Goal: Task Accomplishment & Management: Manage account settings

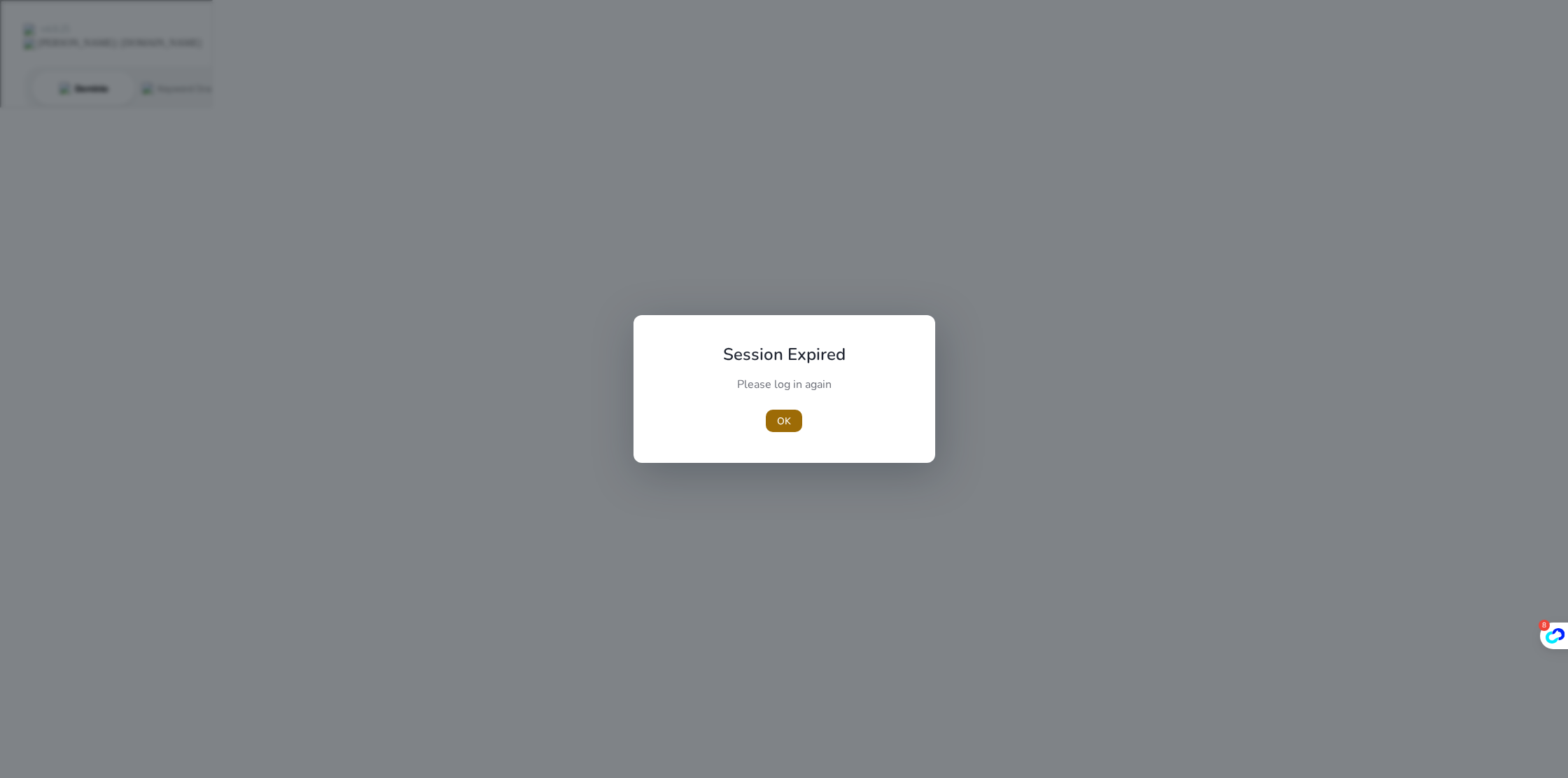
click at [785, 423] on span "OK" at bounding box center [784, 421] width 14 height 14
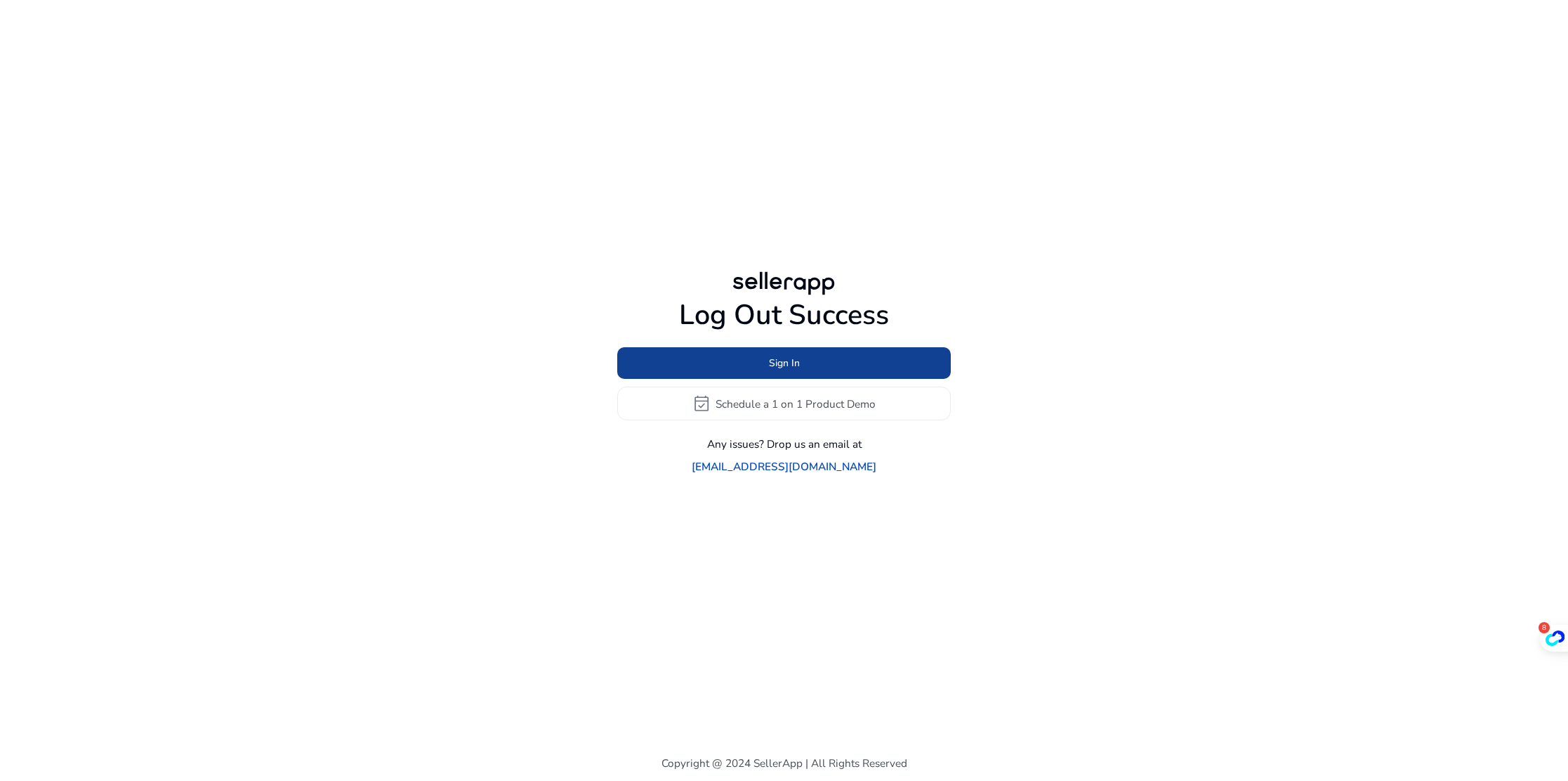
click at [806, 372] on span at bounding box center [784, 363] width 333 height 33
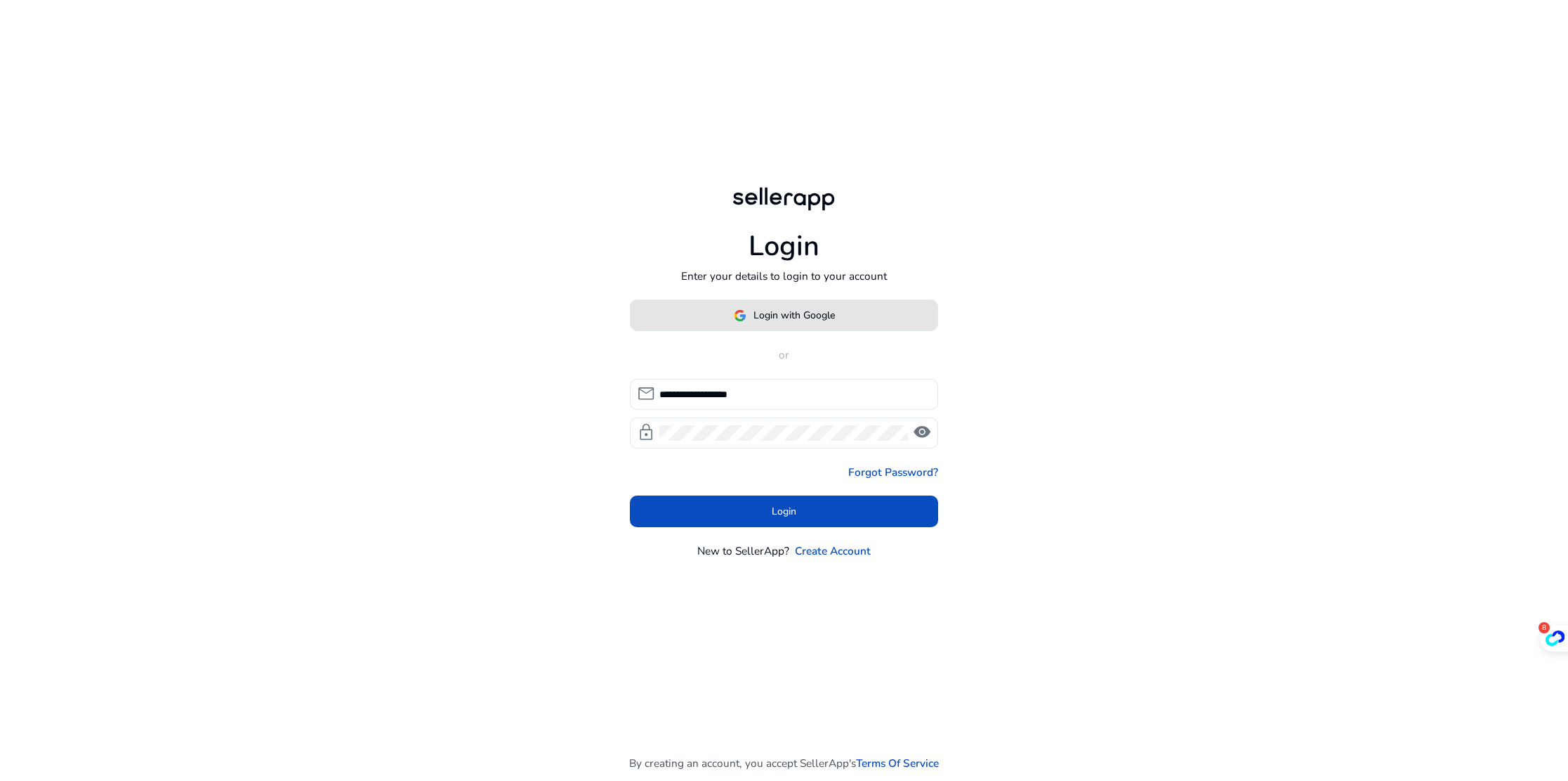
click at [789, 317] on span "Login with Google" at bounding box center [793, 315] width 81 height 15
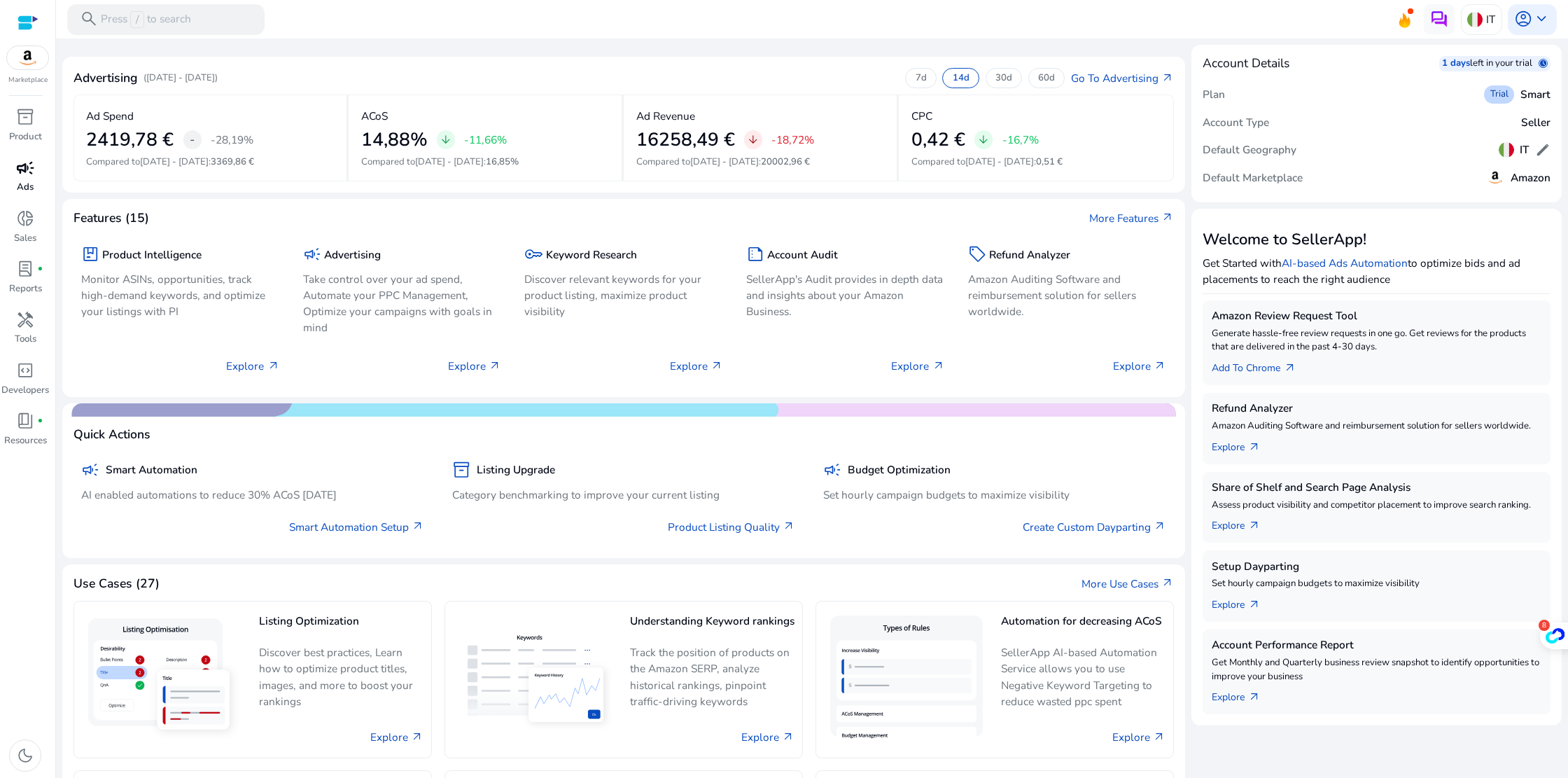
click at [27, 177] on span "campaign" at bounding box center [25, 167] width 18 height 18
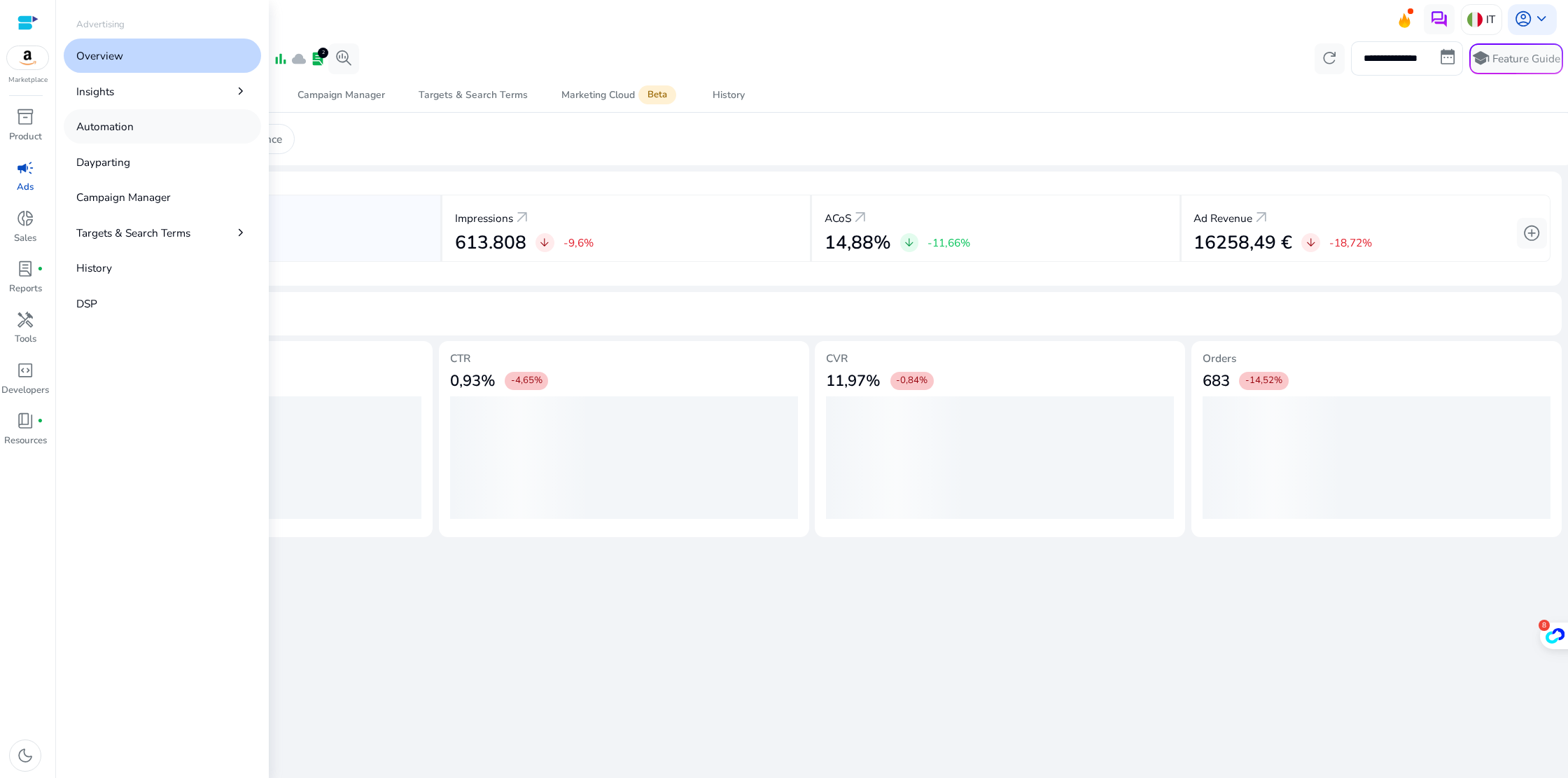
click at [125, 130] on p "Automation" at bounding box center [105, 126] width 57 height 16
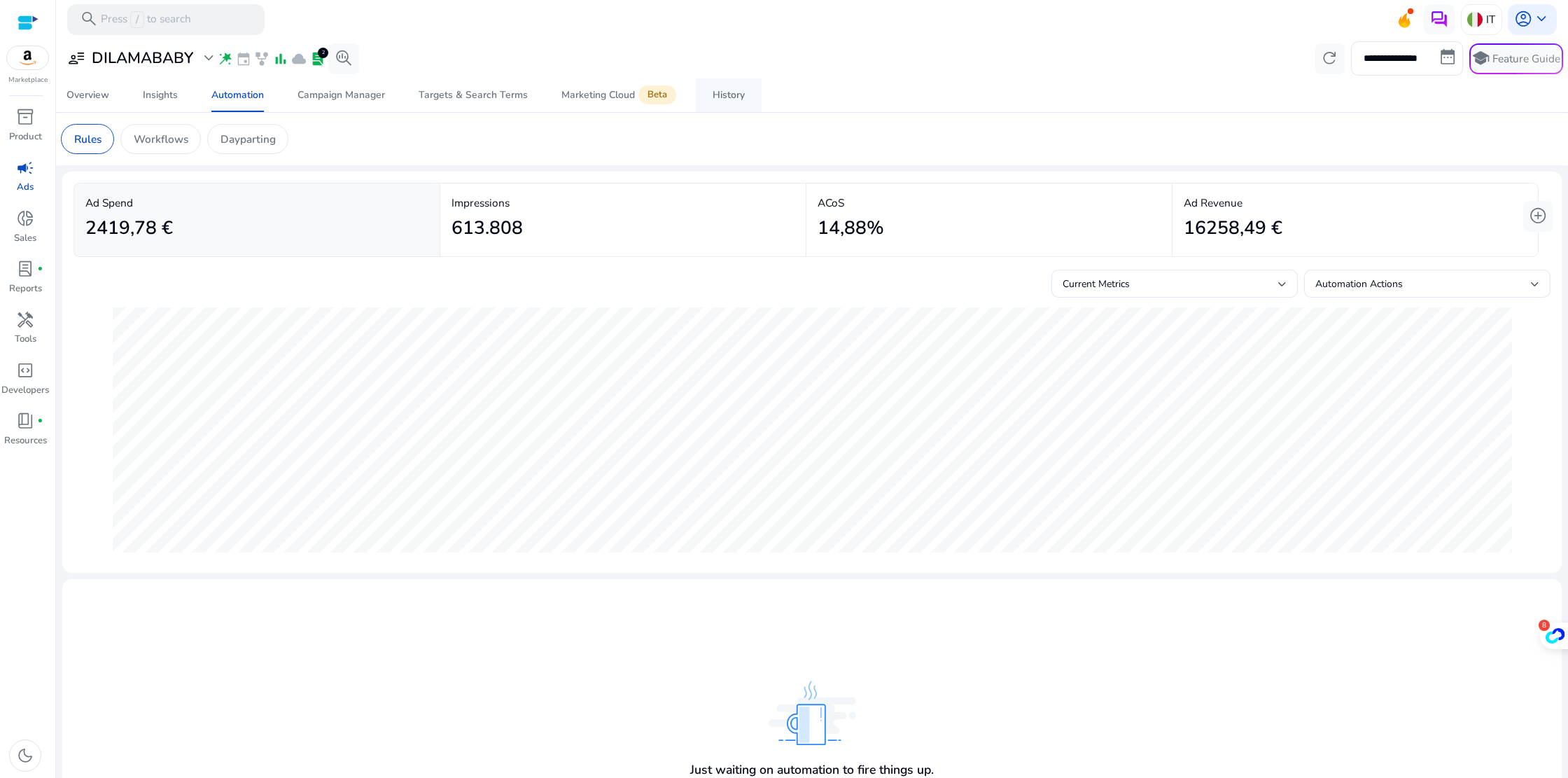
click at [728, 100] on div "History" at bounding box center [729, 95] width 32 height 10
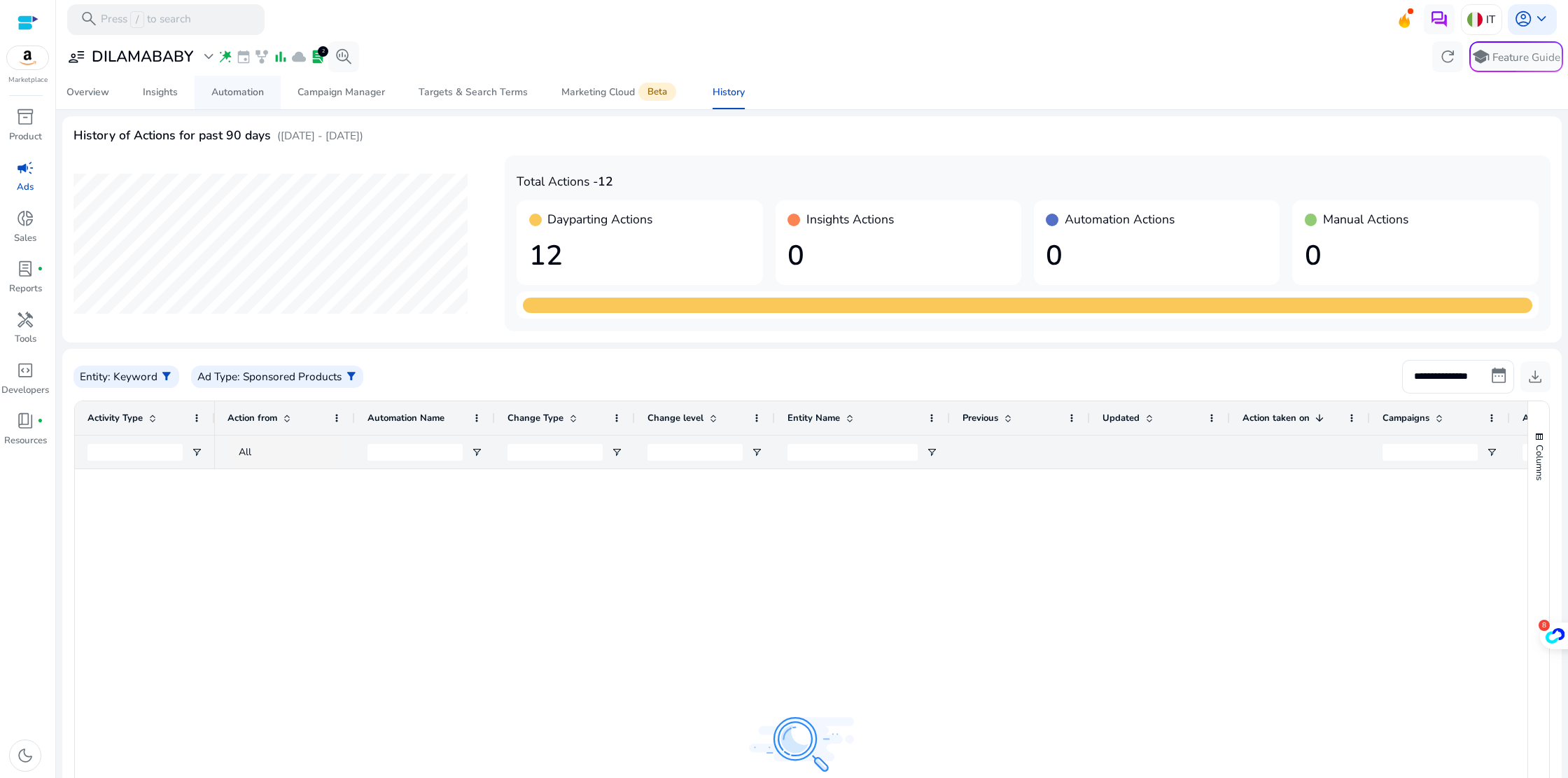
click at [251, 91] on div "Automation" at bounding box center [238, 93] width 53 height 10
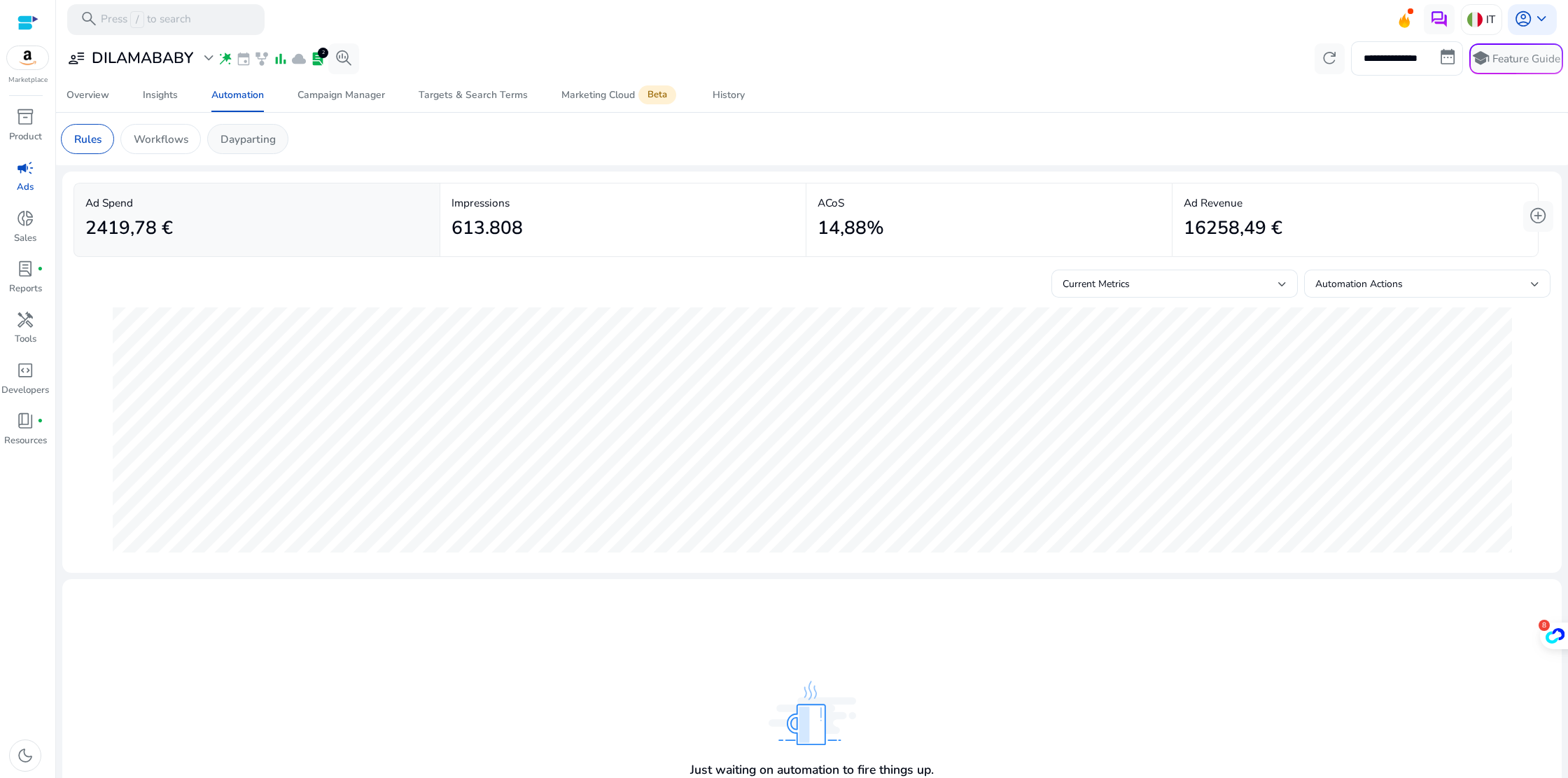
click at [222, 138] on p "Dayparting" at bounding box center [248, 139] width 55 height 16
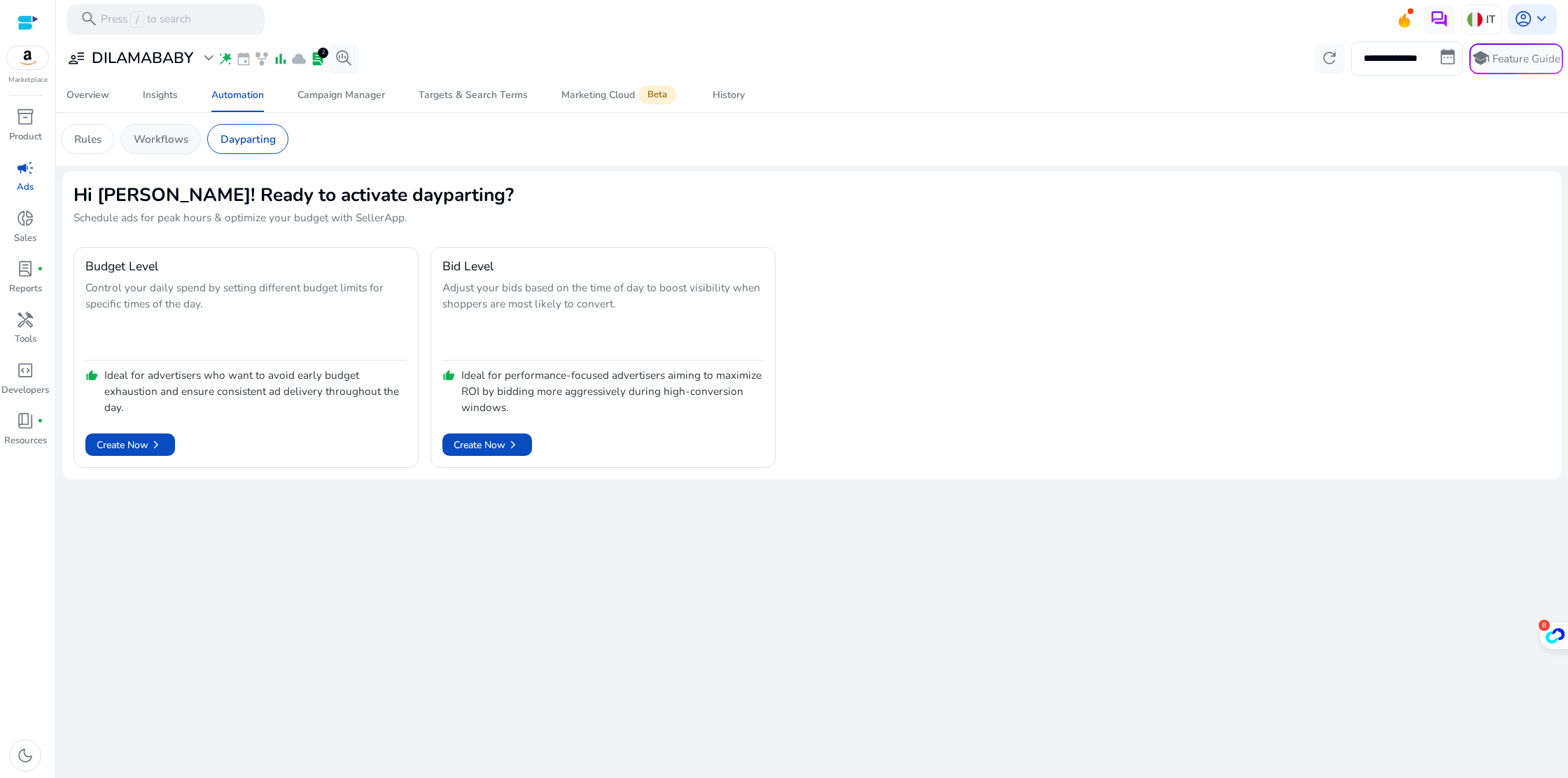
click at [171, 141] on p "Workflows" at bounding box center [161, 139] width 55 height 16
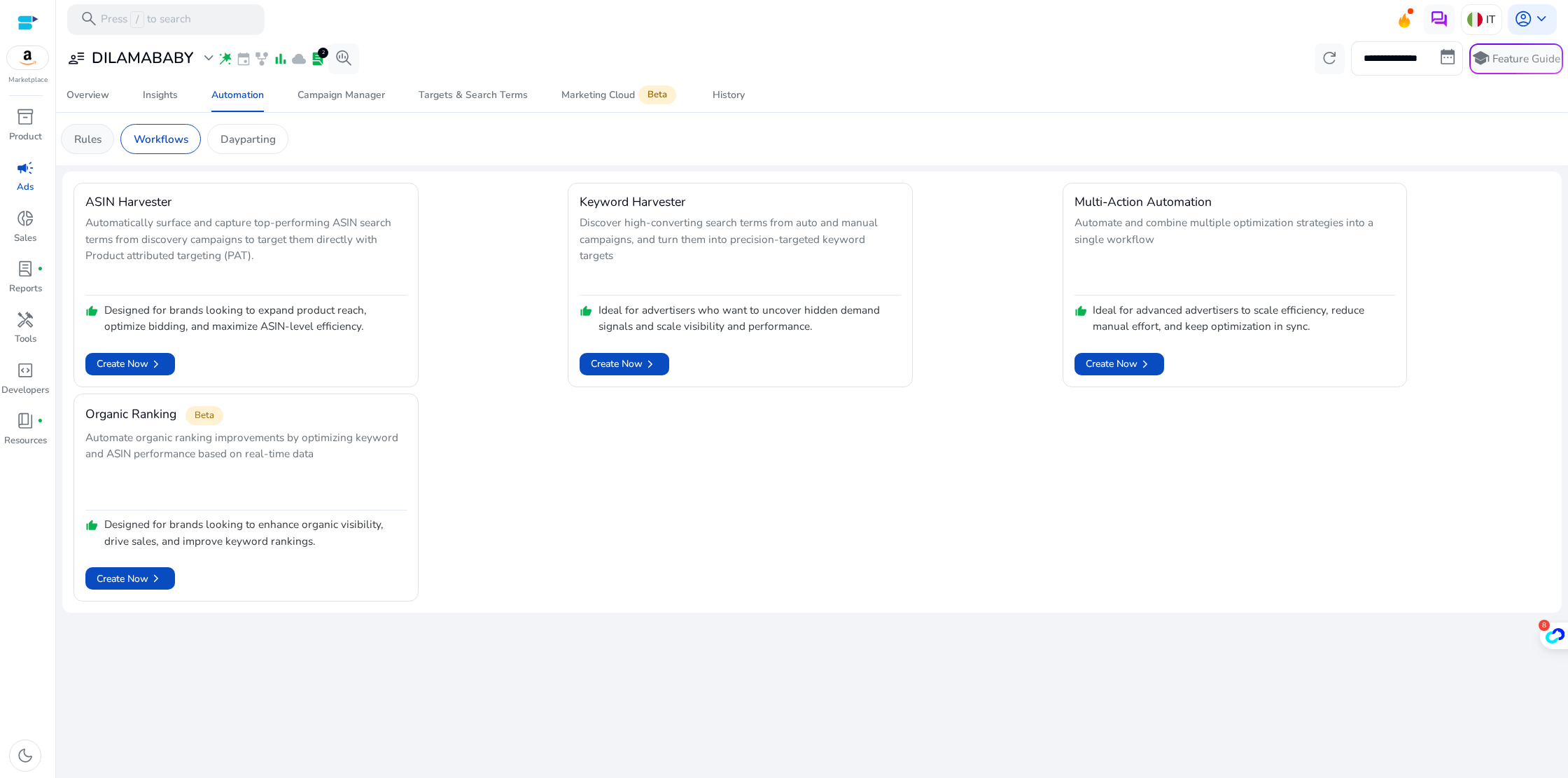
click at [89, 138] on p "Rules" at bounding box center [88, 139] width 27 height 16
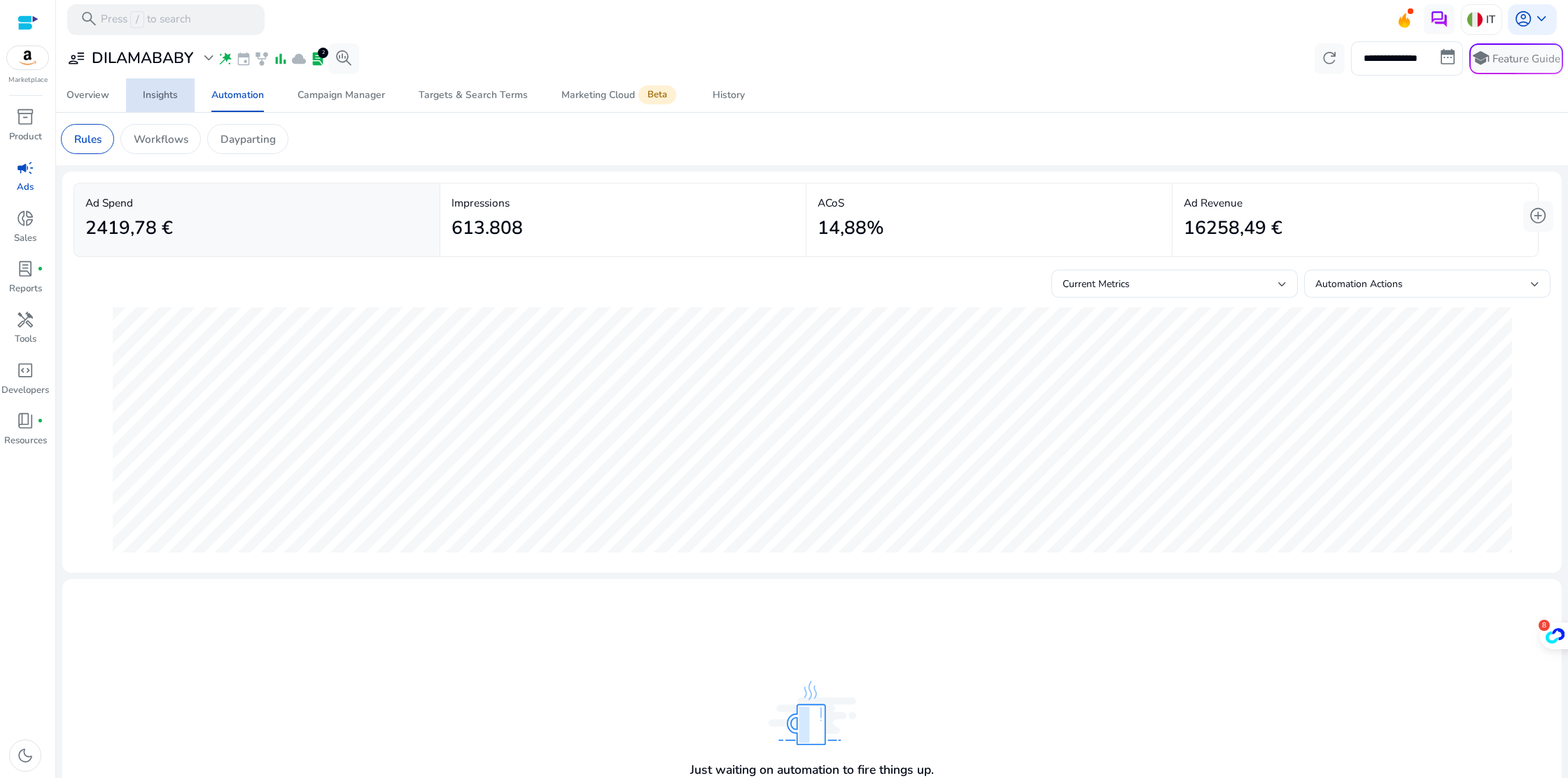
click at [163, 98] on div "Insights" at bounding box center [160, 95] width 35 height 10
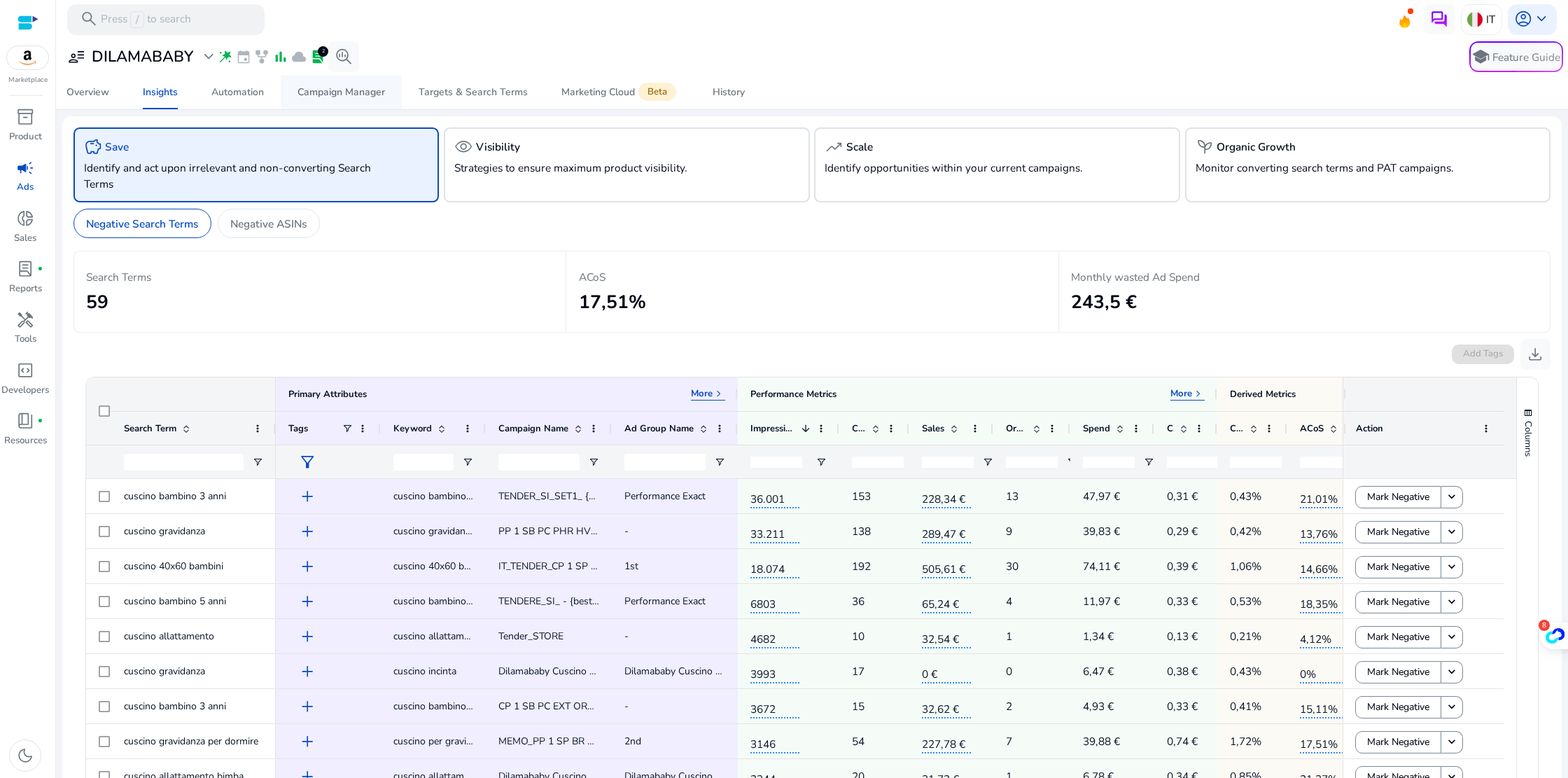
click at [378, 95] on div "Campaign Manager" at bounding box center [341, 93] width 88 height 10
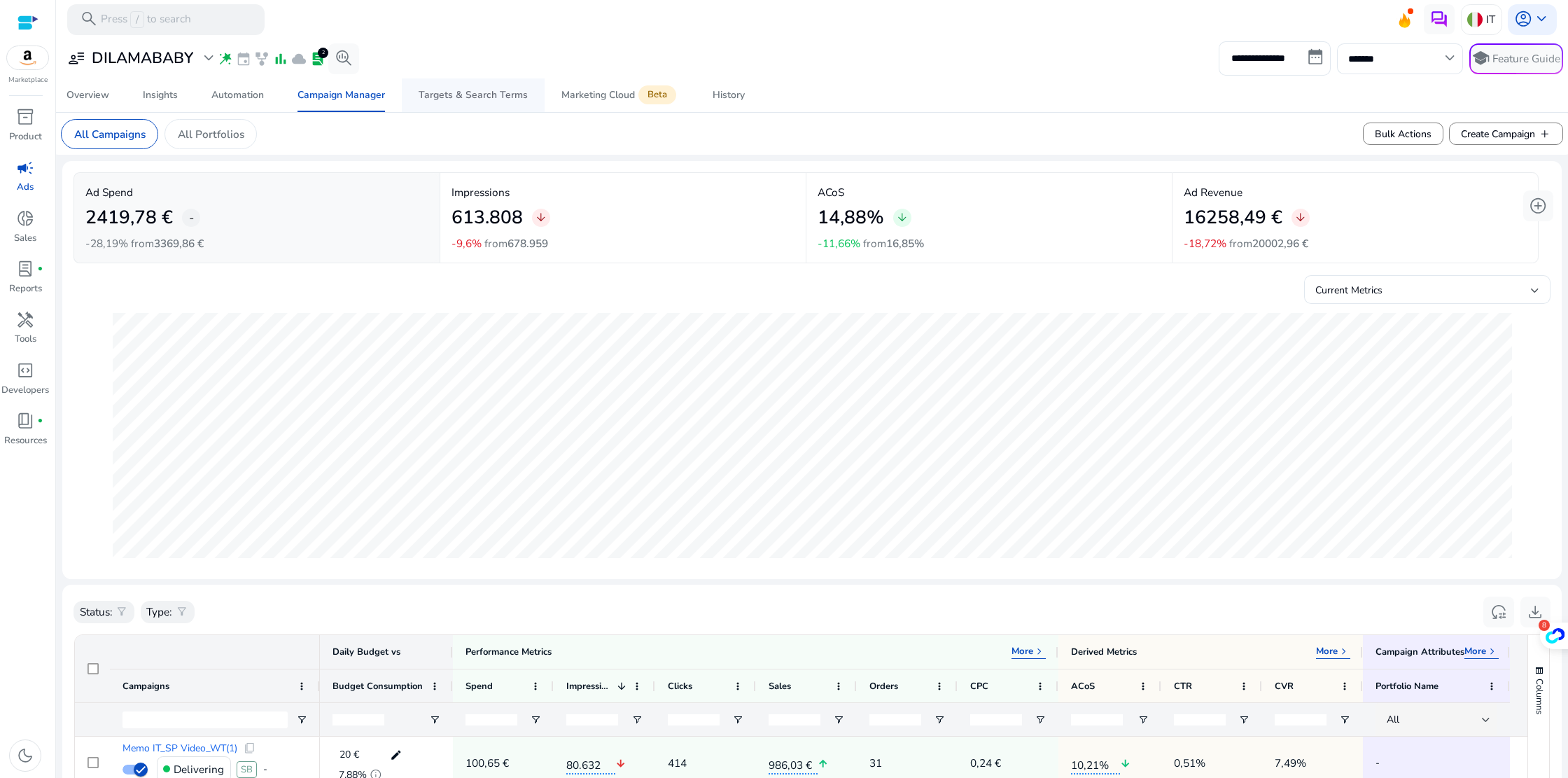
click at [464, 96] on div "Targets & Search Terms" at bounding box center [473, 95] width 109 height 10
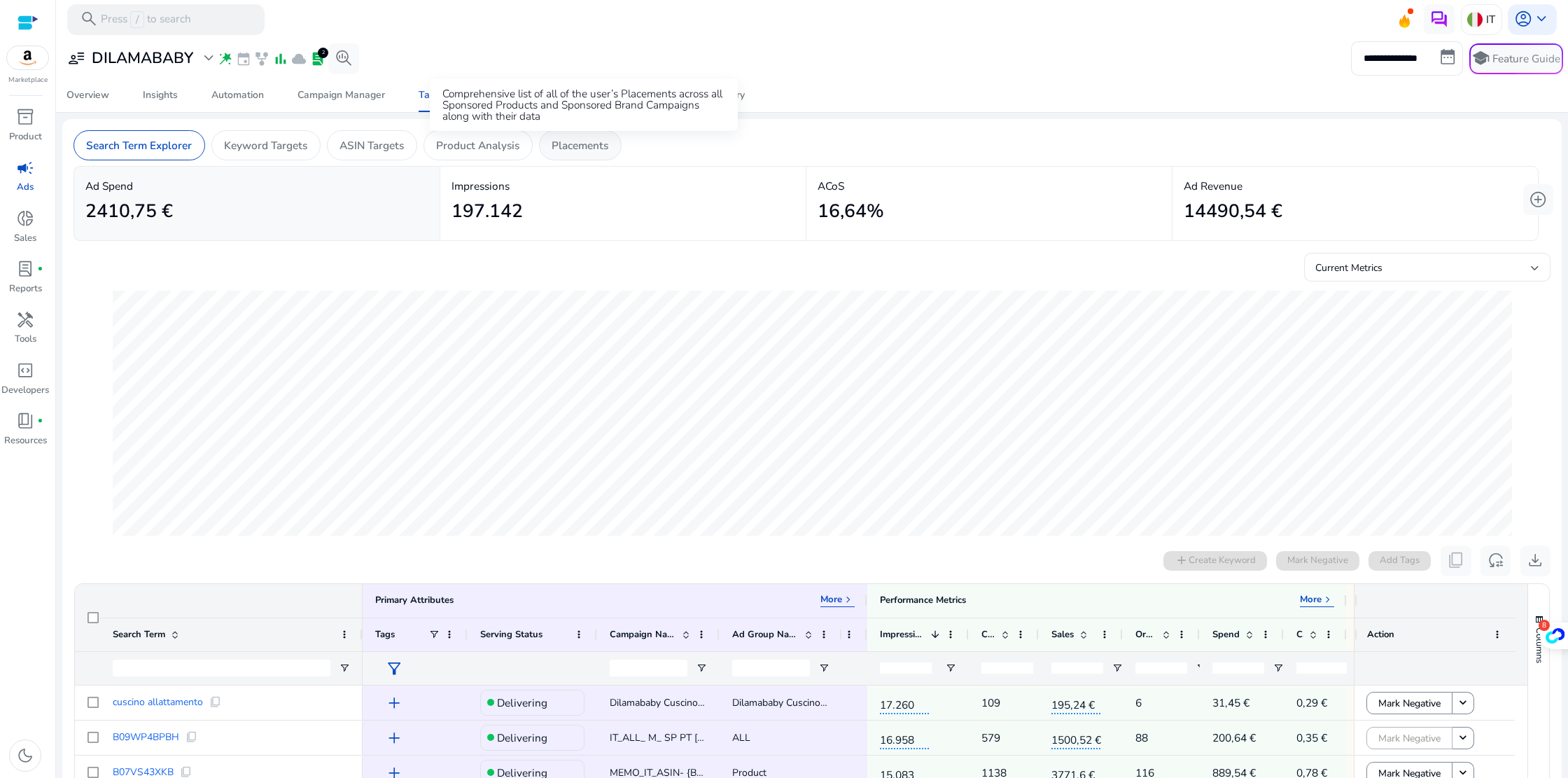
click at [586, 149] on p "Placements" at bounding box center [579, 145] width 57 height 16
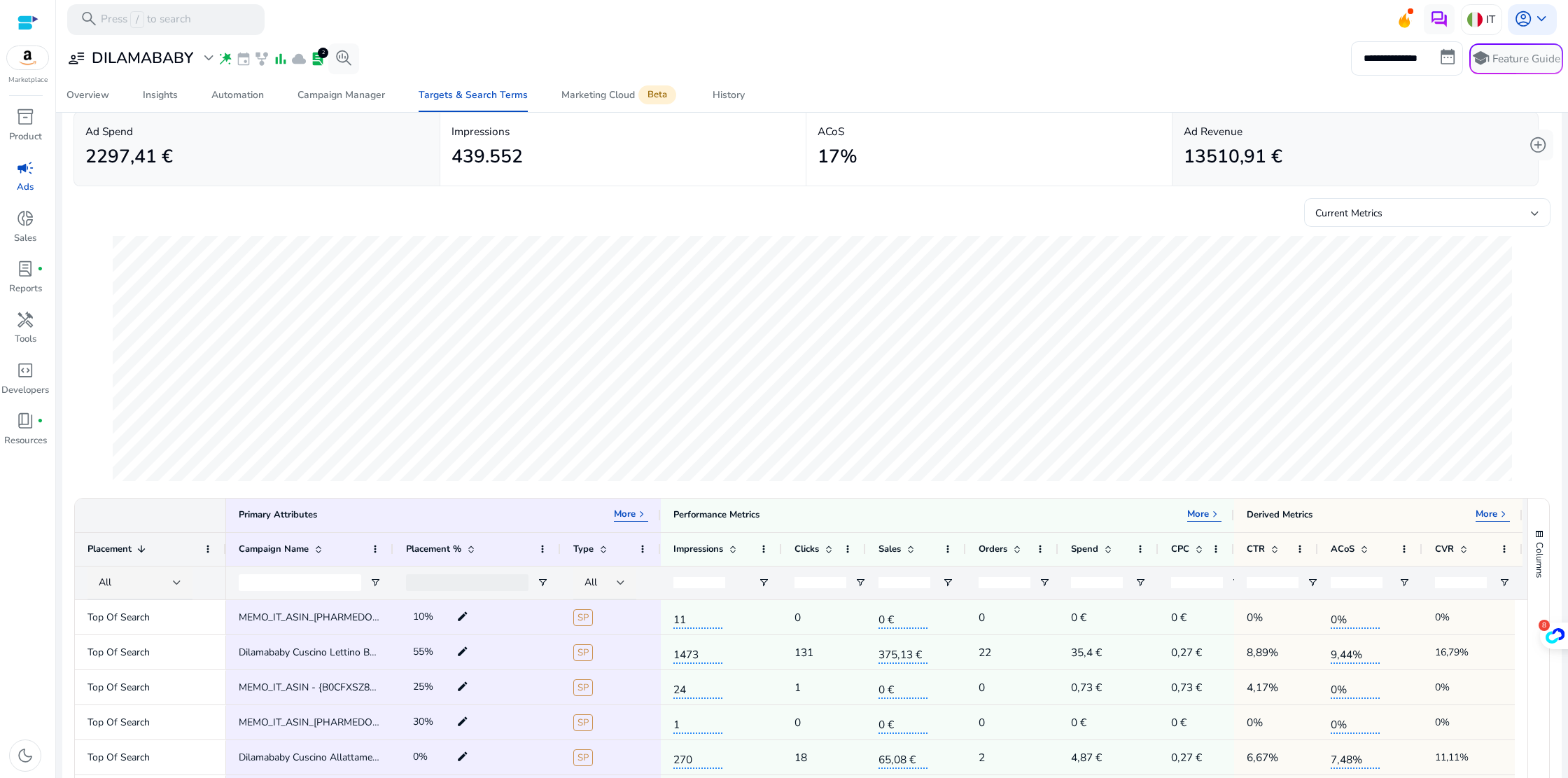
scroll to position [53, 0]
click at [602, 97] on div "Marketing Cloud Beta" at bounding box center [620, 95] width 118 height 13
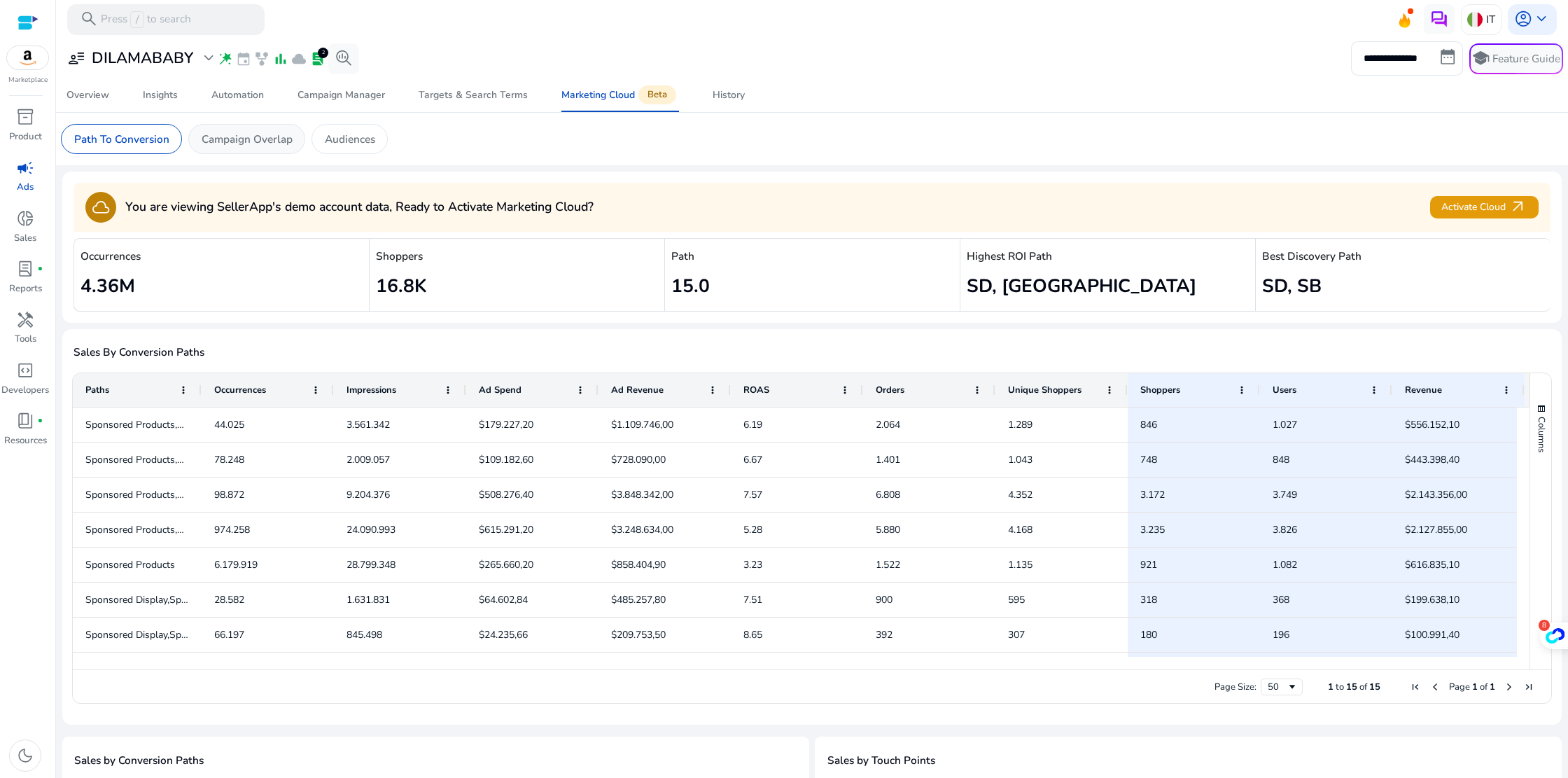
click at [277, 139] on p "Campaign Overlap" at bounding box center [247, 139] width 91 height 16
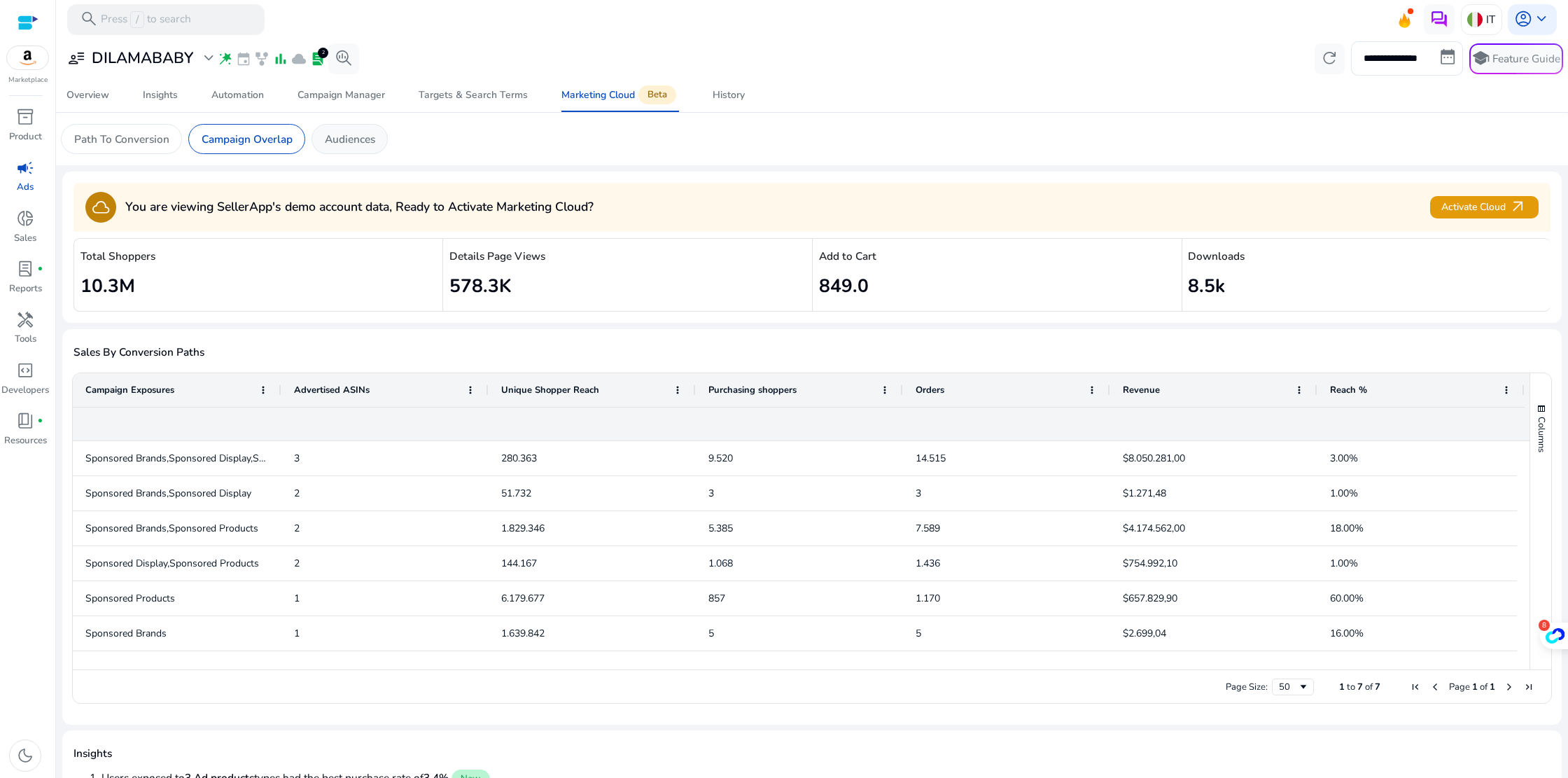
click at [347, 140] on p "Audiences" at bounding box center [349, 139] width 50 height 16
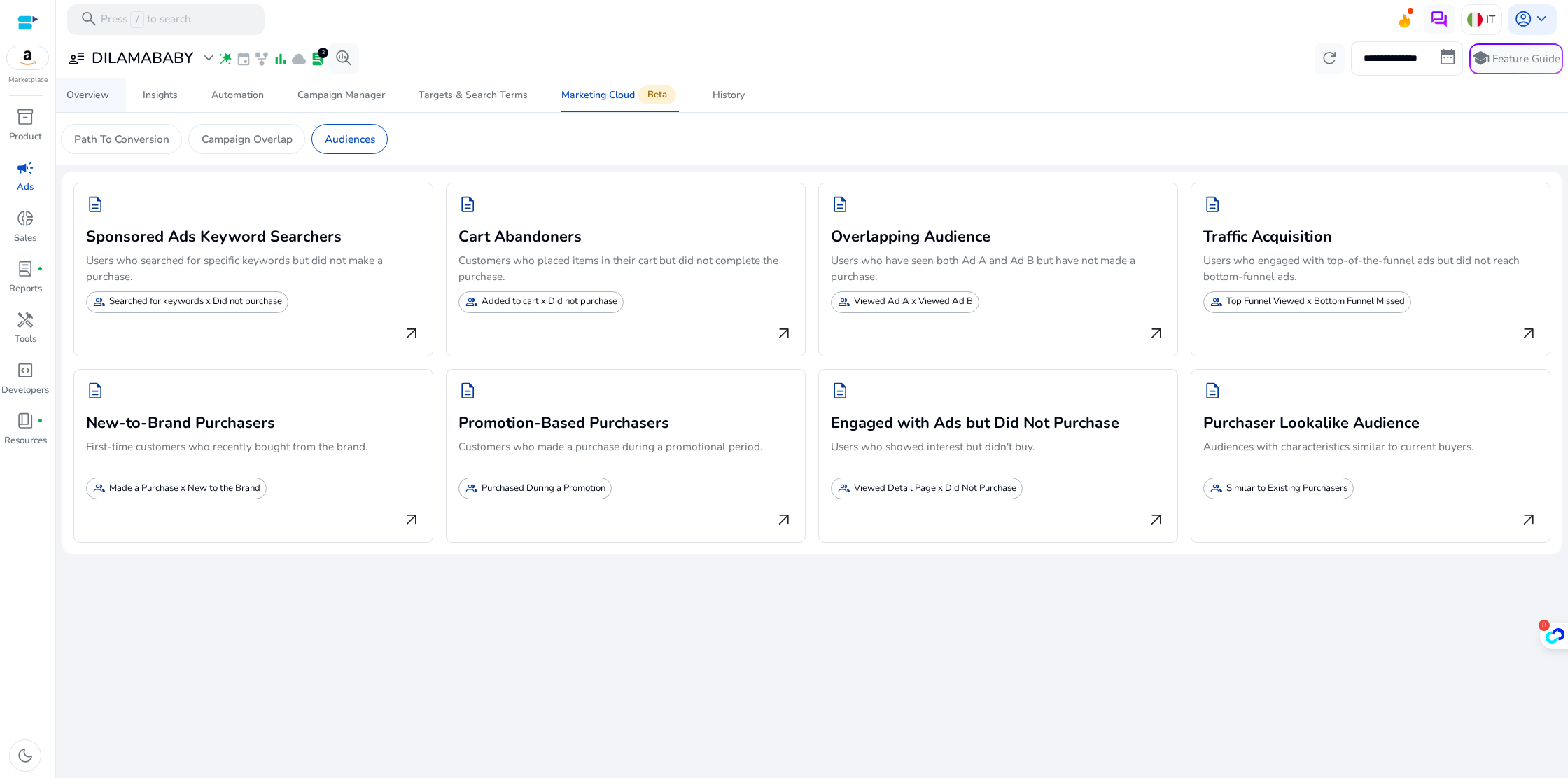
click at [102, 99] on div "Overview" at bounding box center [88, 95] width 43 height 10
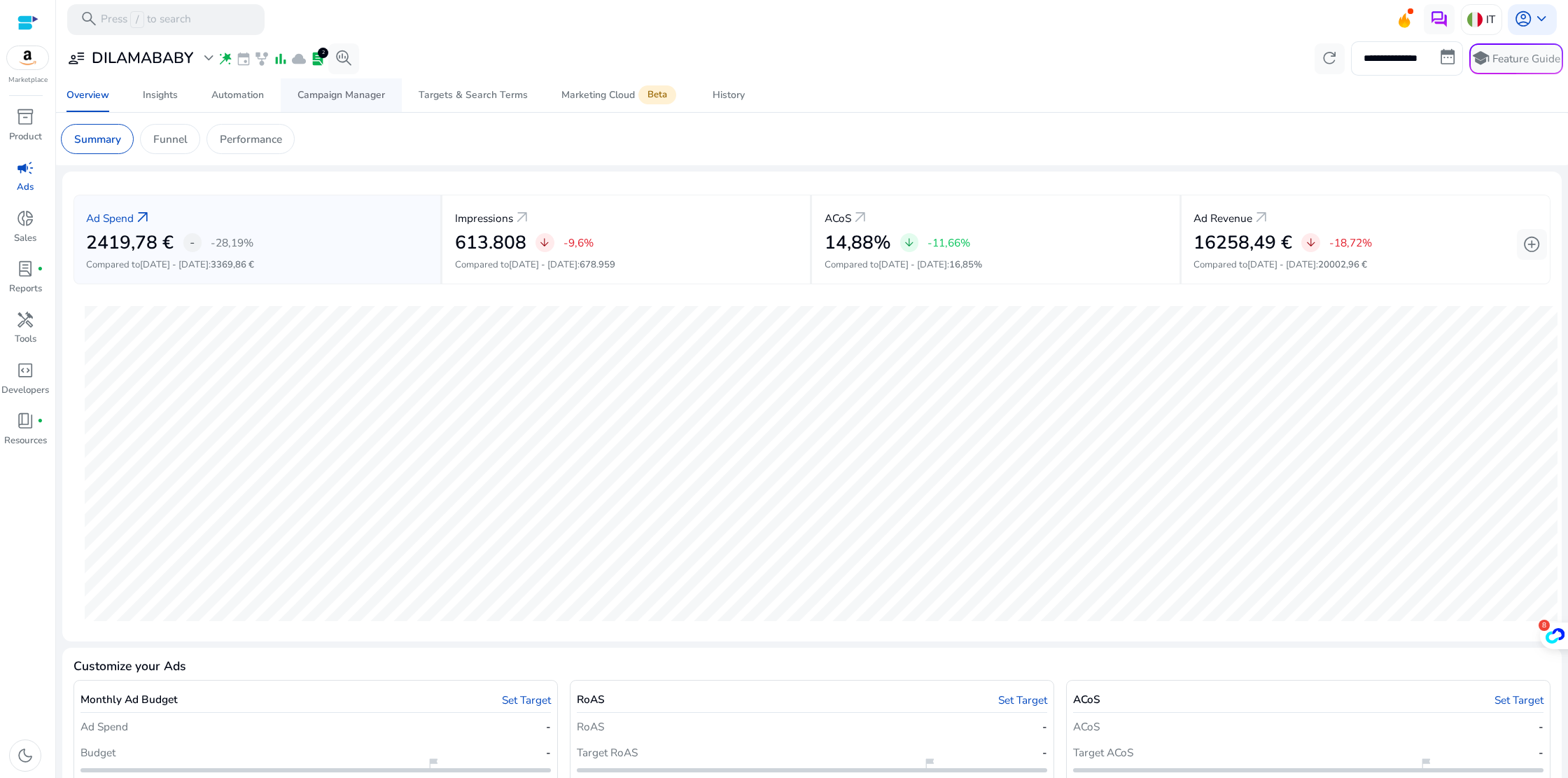
click at [366, 95] on div "Campaign Manager" at bounding box center [341, 95] width 88 height 10
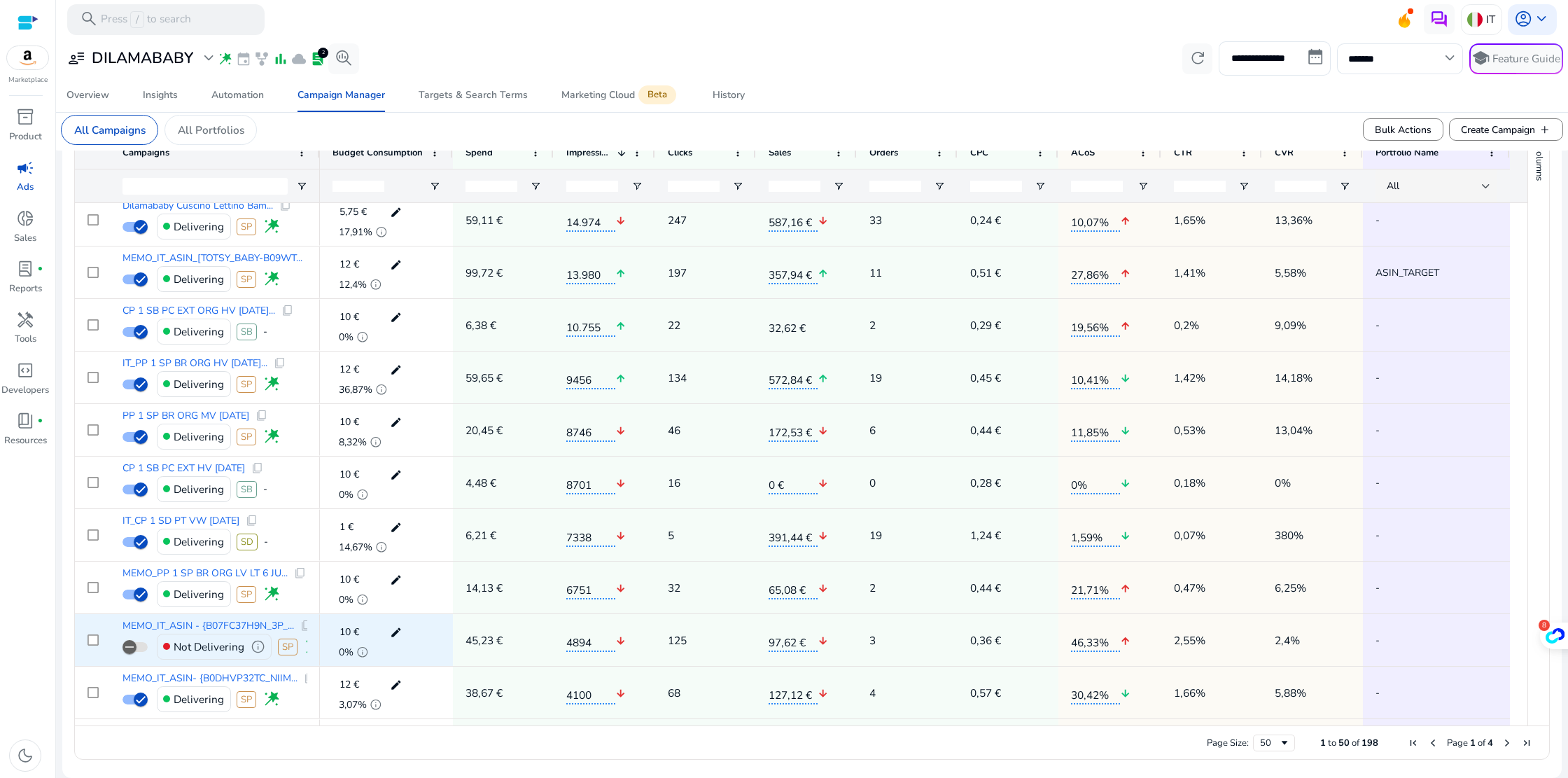
scroll to position [527, 0]
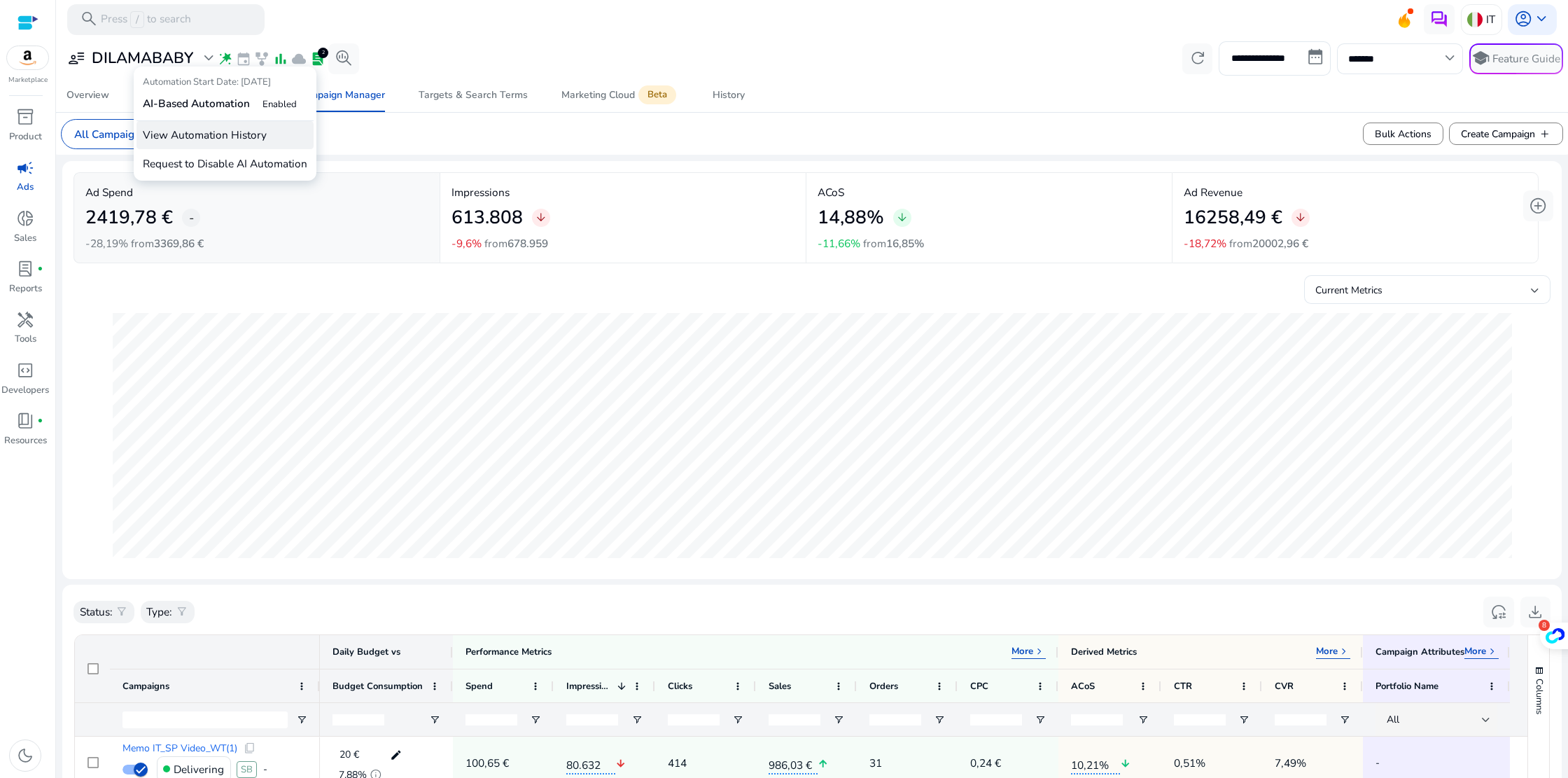
click at [210, 135] on p "View Automation History" at bounding box center [225, 135] width 177 height 29
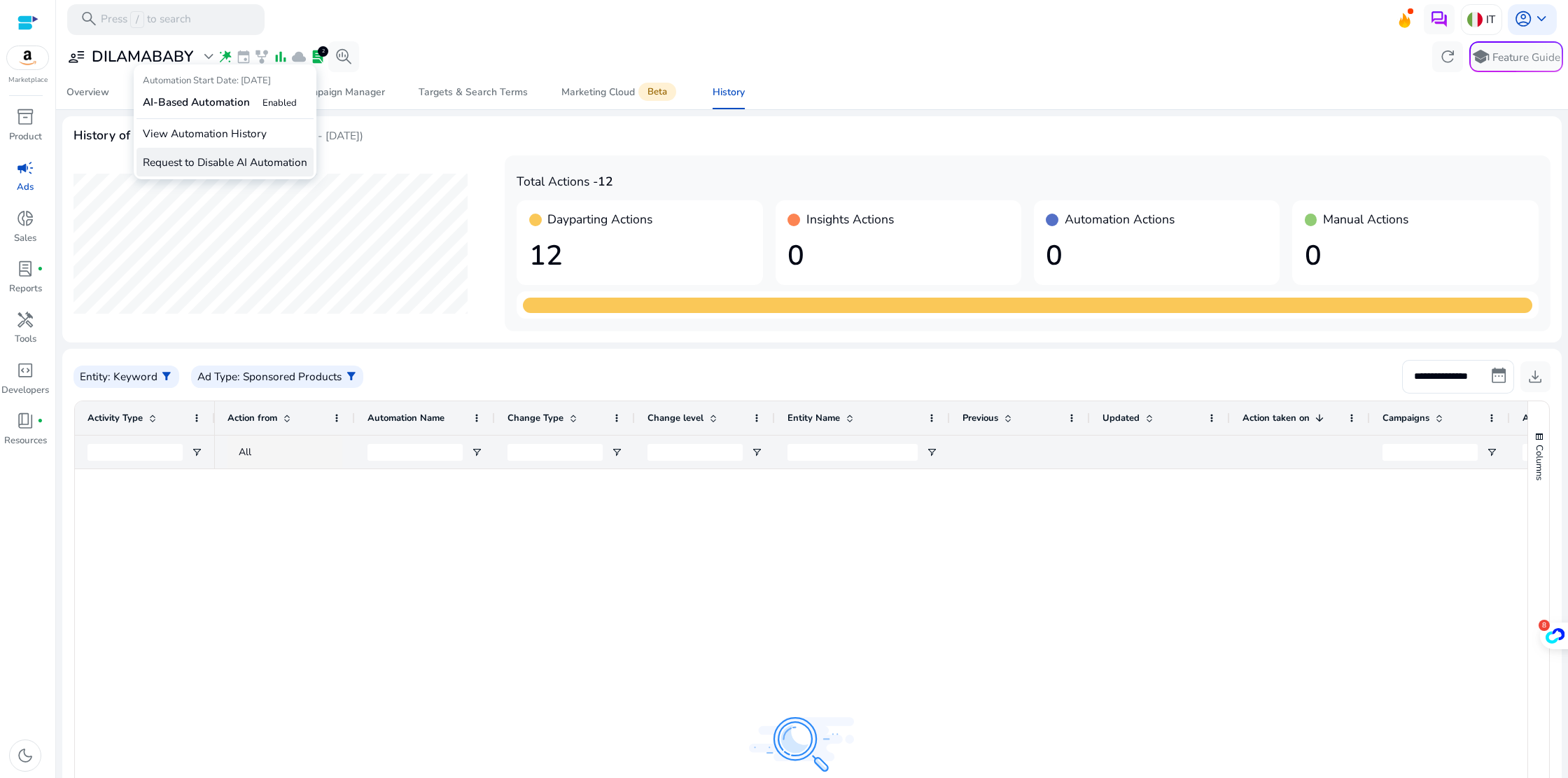
click at [218, 162] on p "Request to Disable AI Automation" at bounding box center [225, 162] width 177 height 29
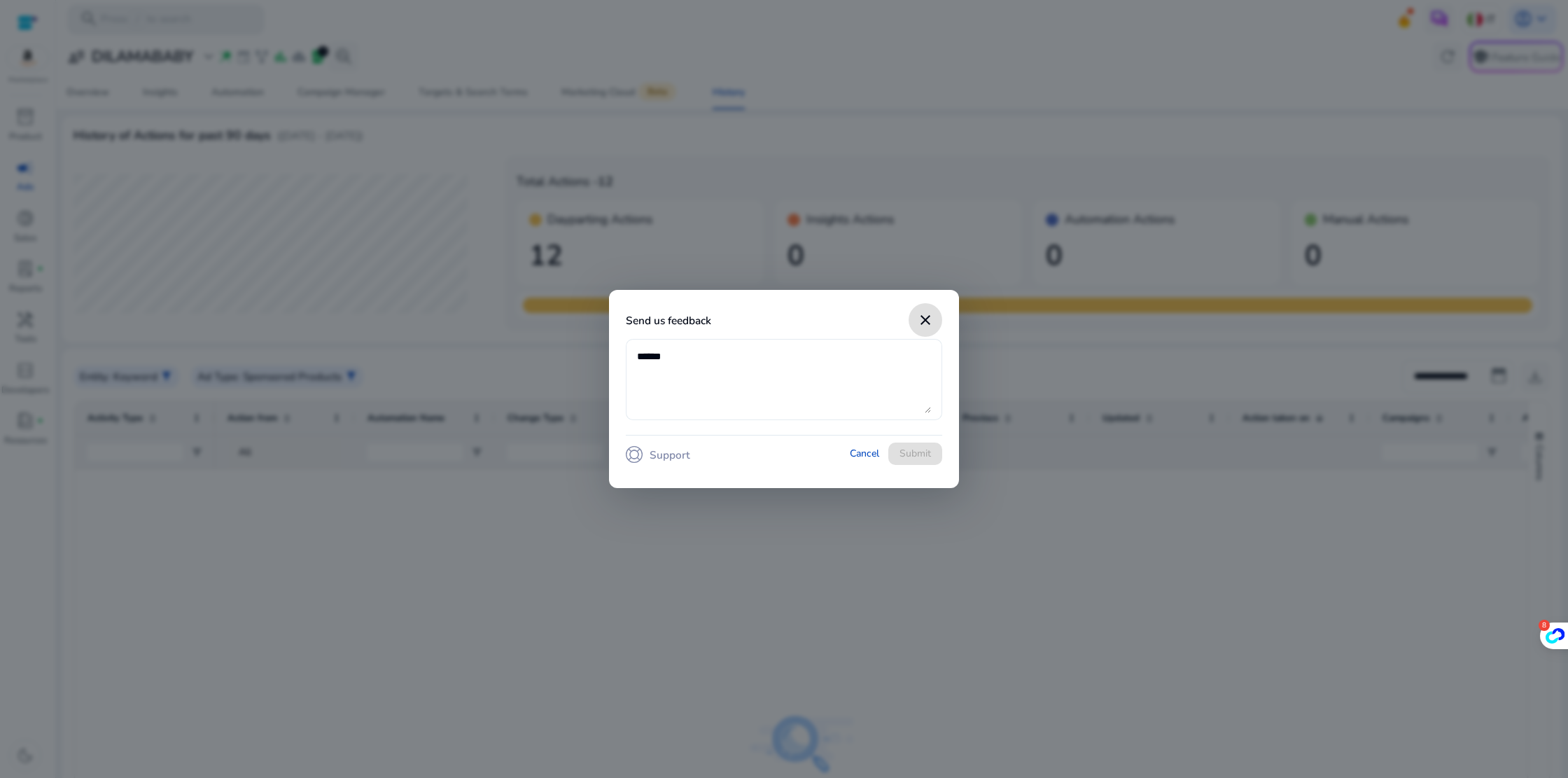
click at [675, 370] on textarea at bounding box center [784, 380] width 294 height 68
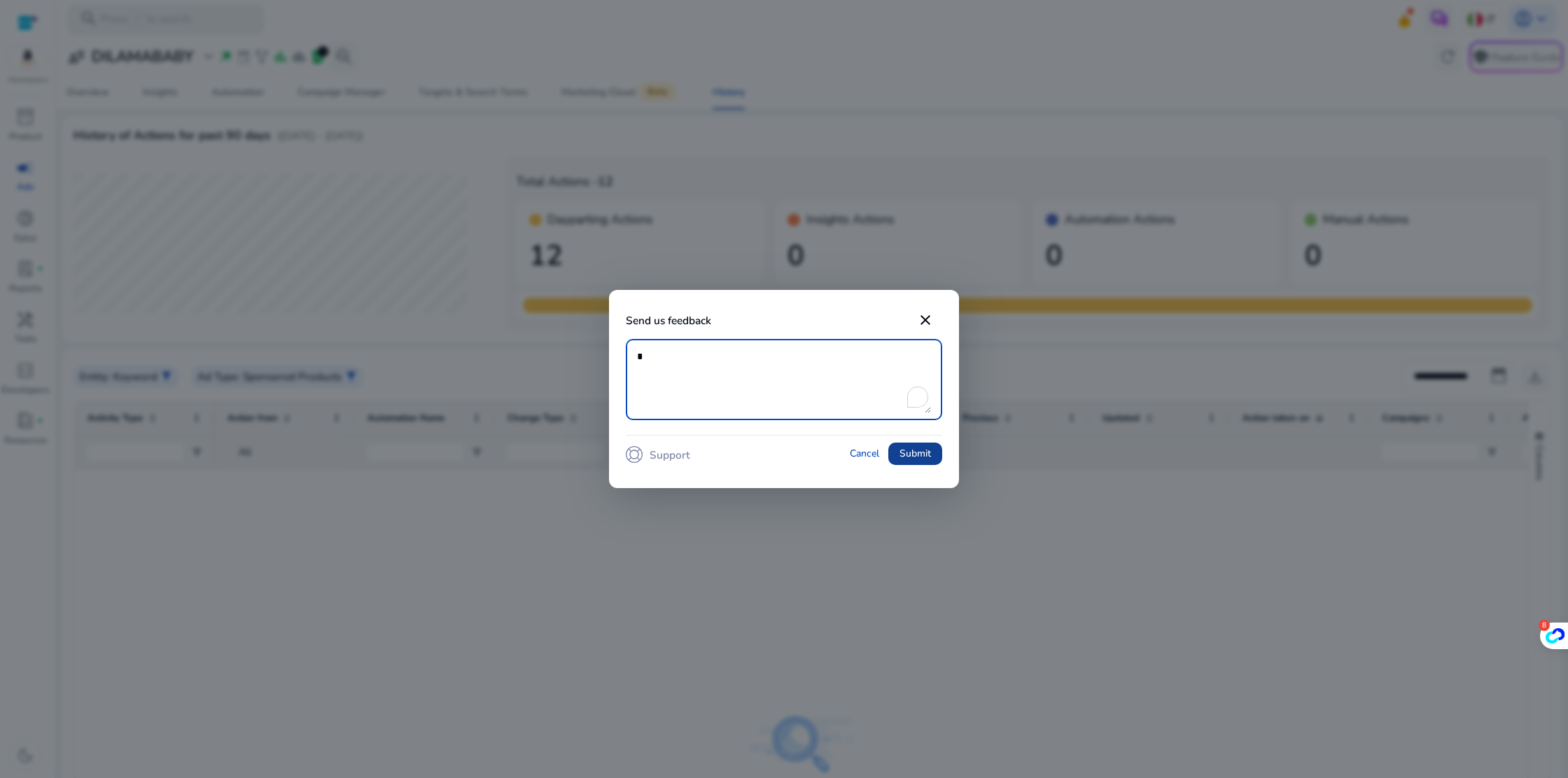
type textarea "*"
click at [906, 455] on span "Submit" at bounding box center [915, 452] width 32 height 14
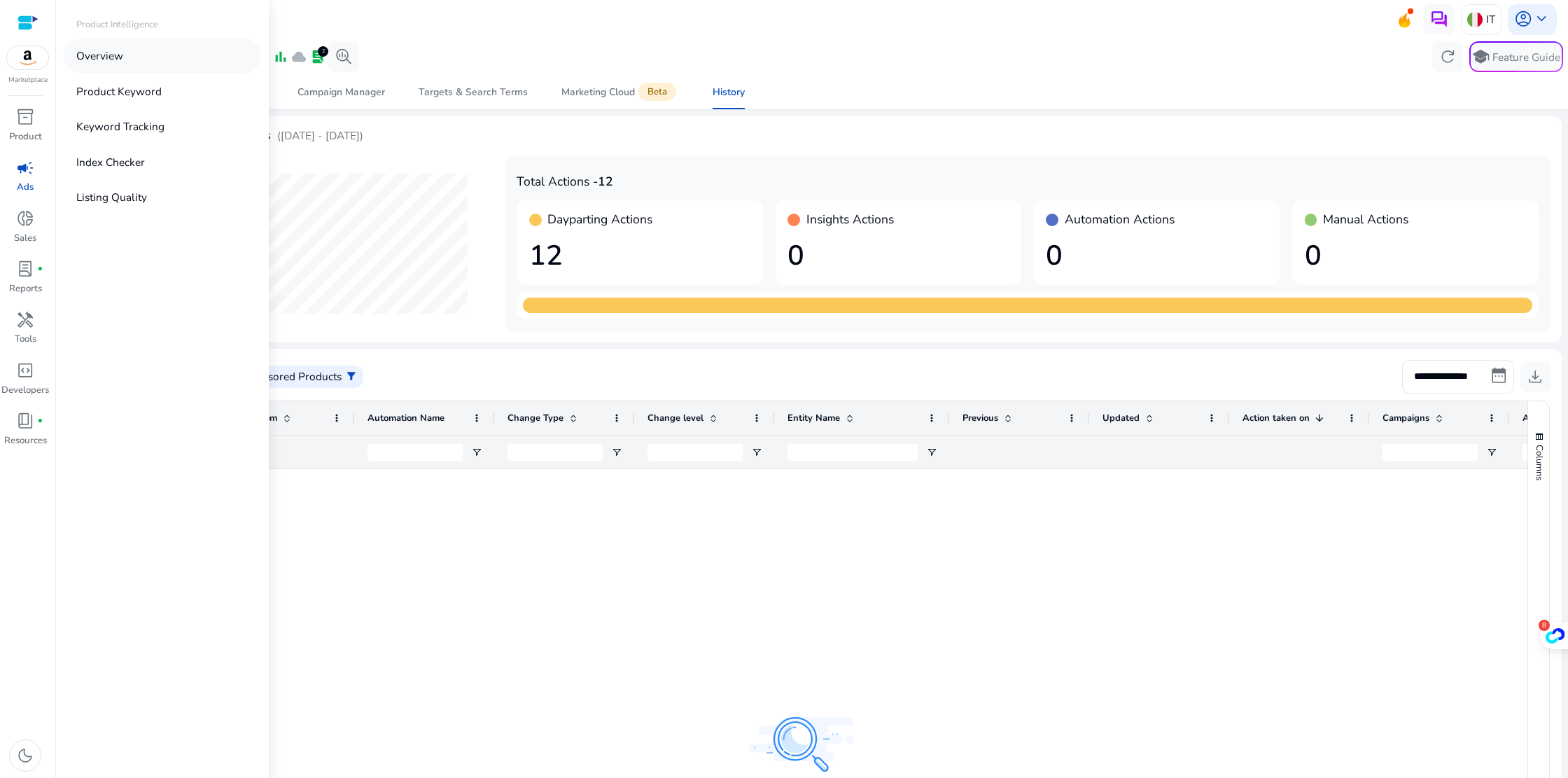
click at [108, 55] on p "Overview" at bounding box center [100, 55] width 47 height 16
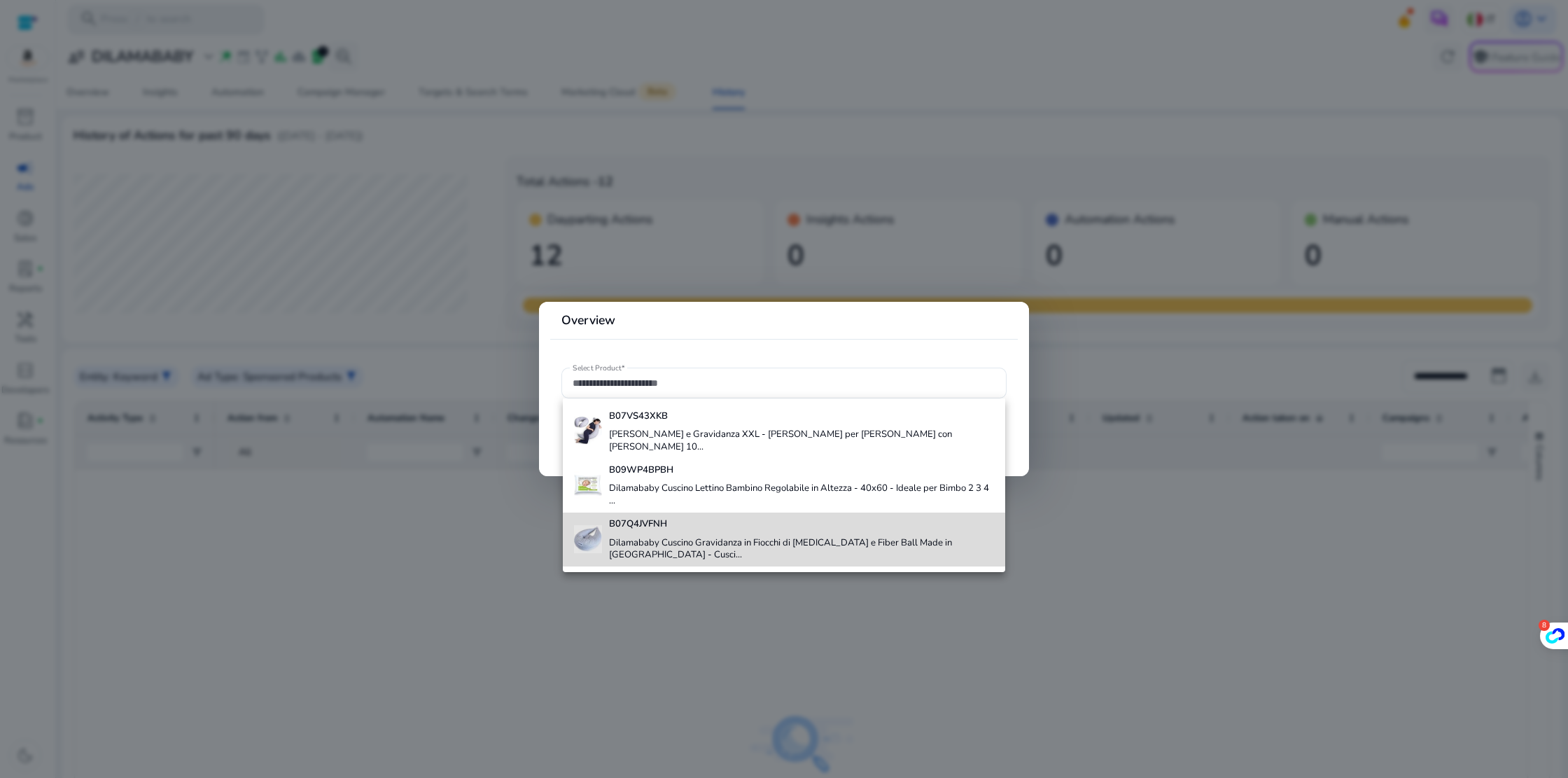
click at [657, 532] on div "B07Q4JVFNH Dilamababy Cuscino Gravidanza in Fiocchi di [MEDICAL_DATA] e Fiber B…" at bounding box center [802, 539] width 386 height 54
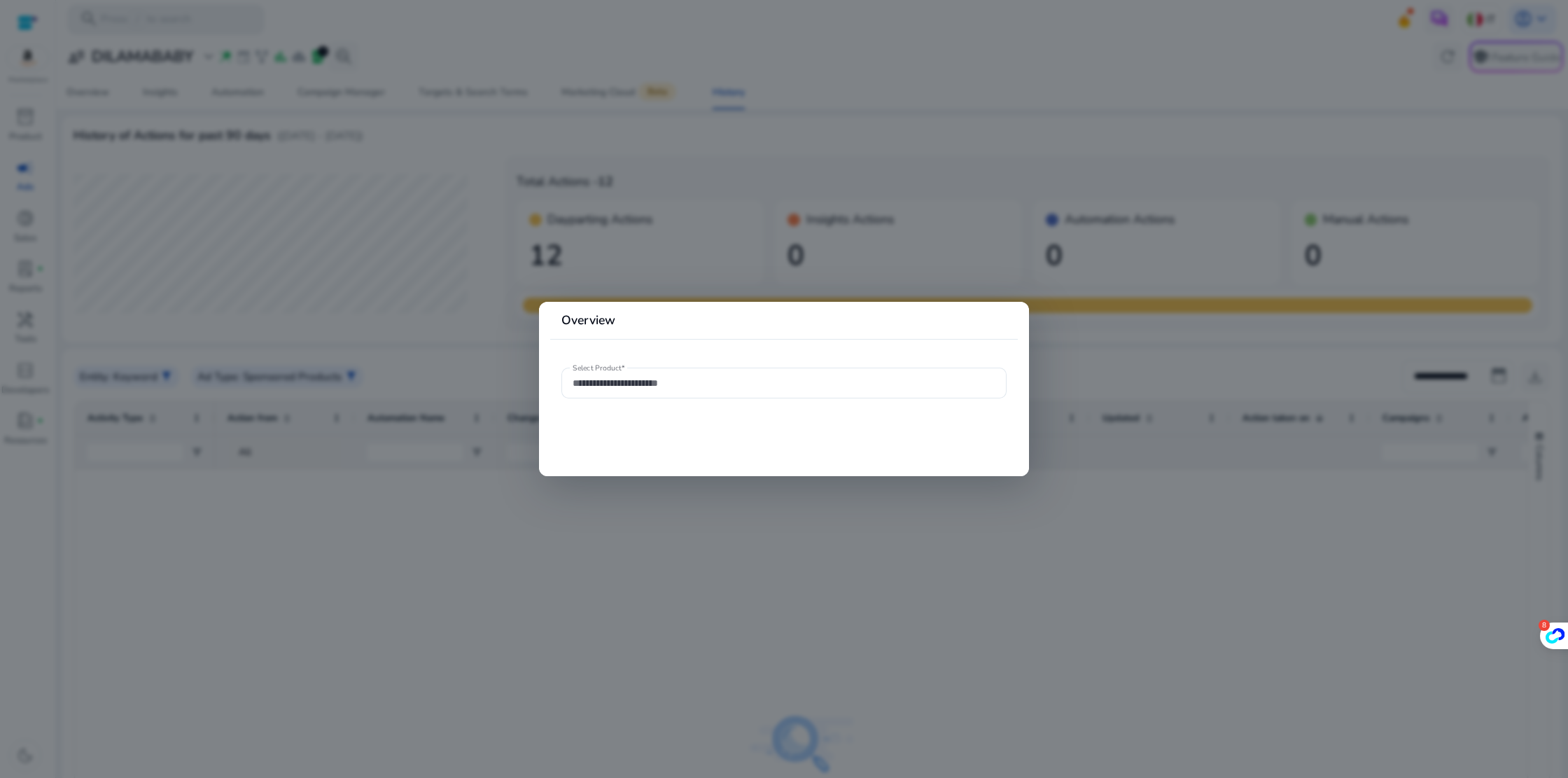
type input "**********"
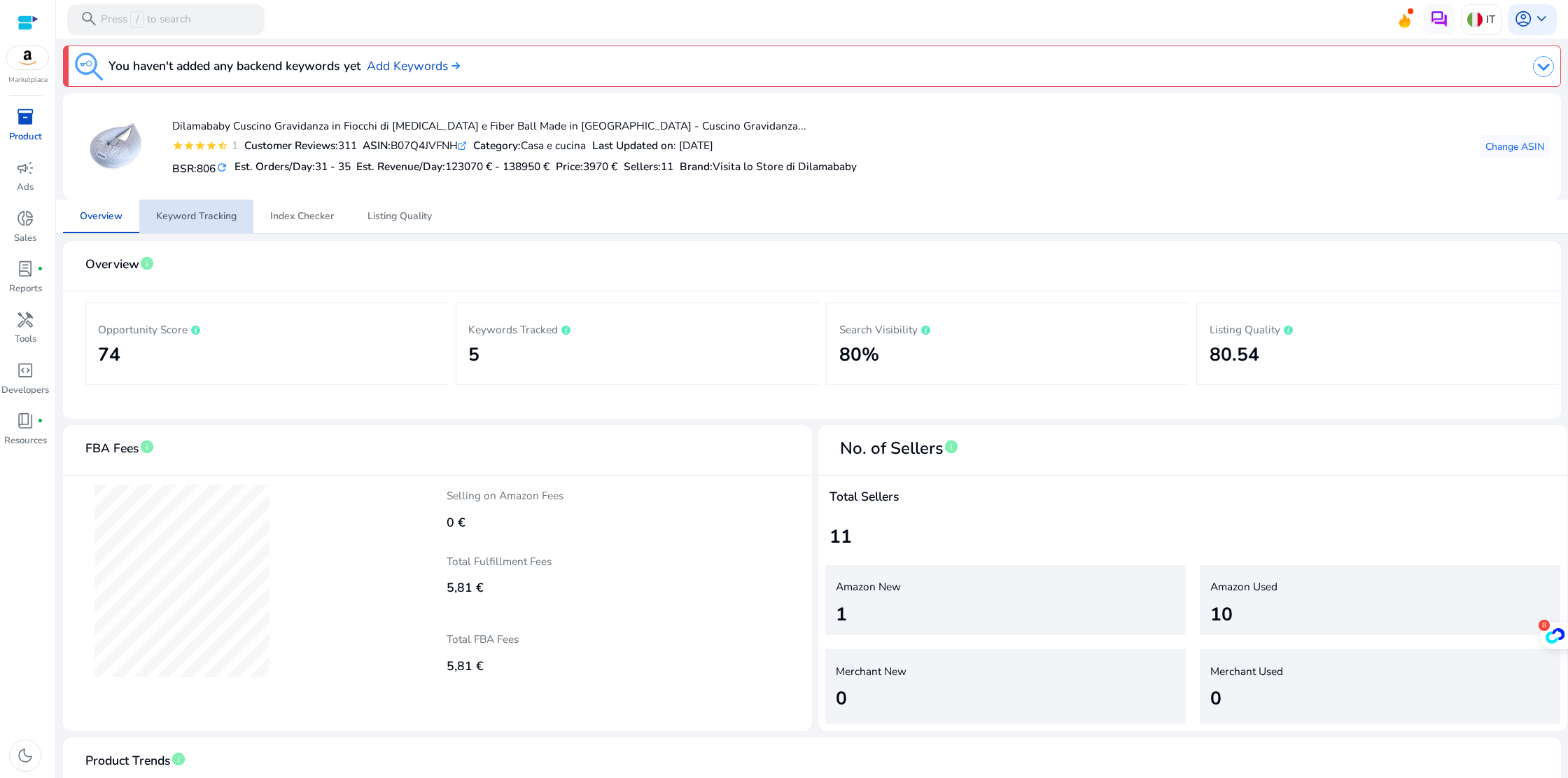
click at [192, 211] on span "Keyword Tracking" at bounding box center [196, 216] width 80 height 10
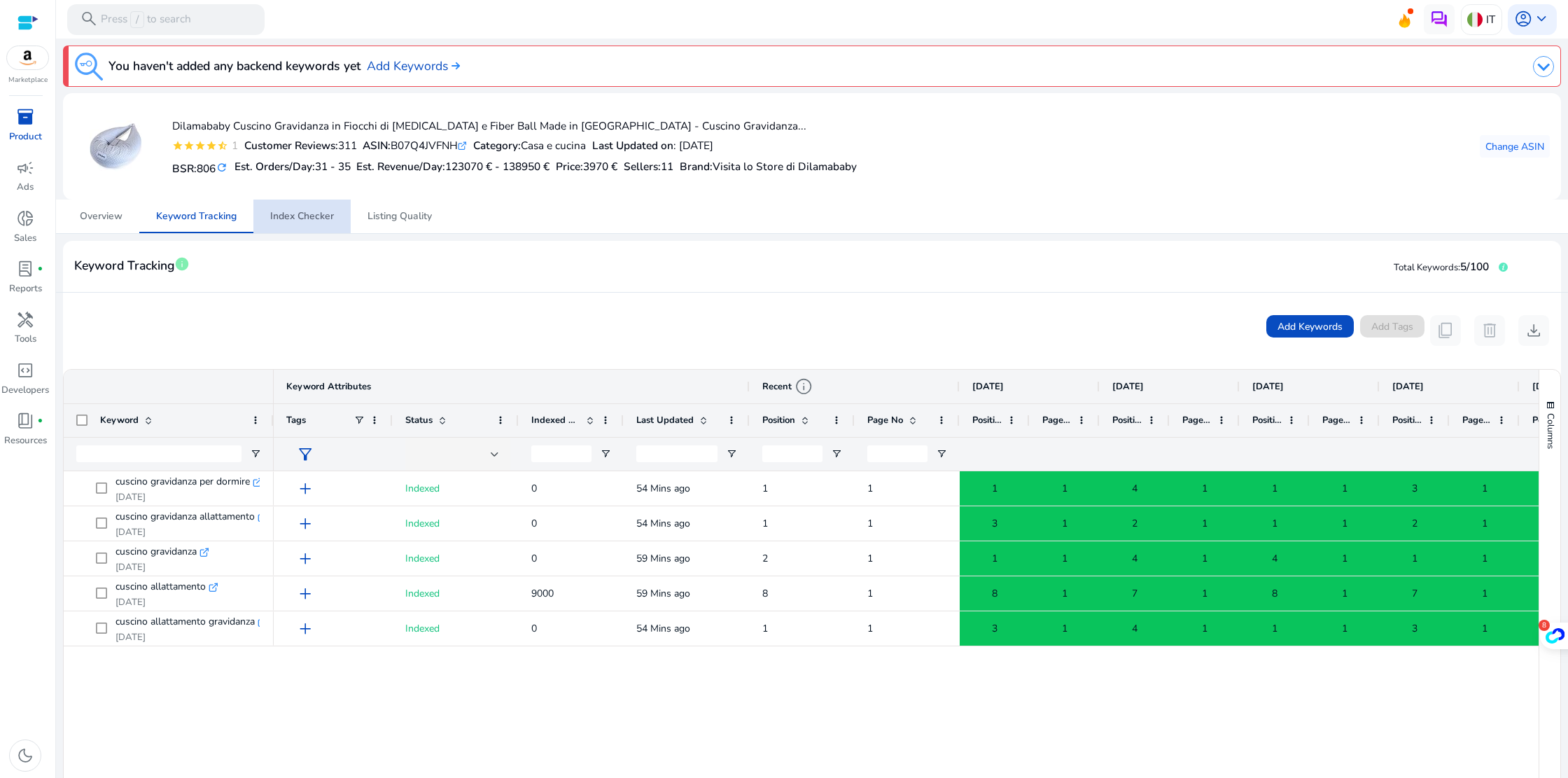
click at [309, 212] on span "Index Checker" at bounding box center [302, 216] width 64 height 10
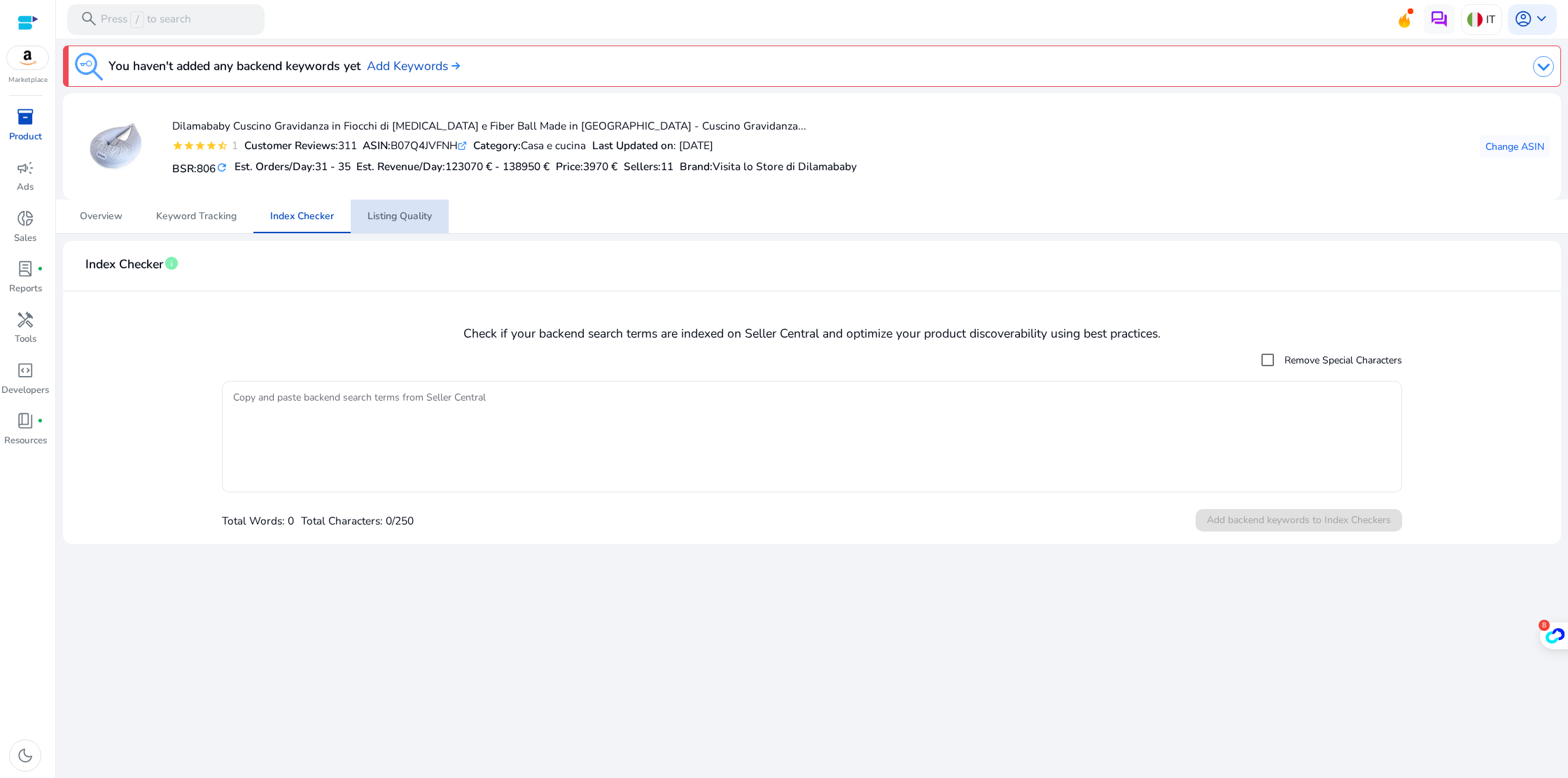
click at [397, 229] on span "Listing Quality" at bounding box center [400, 216] width 65 height 33
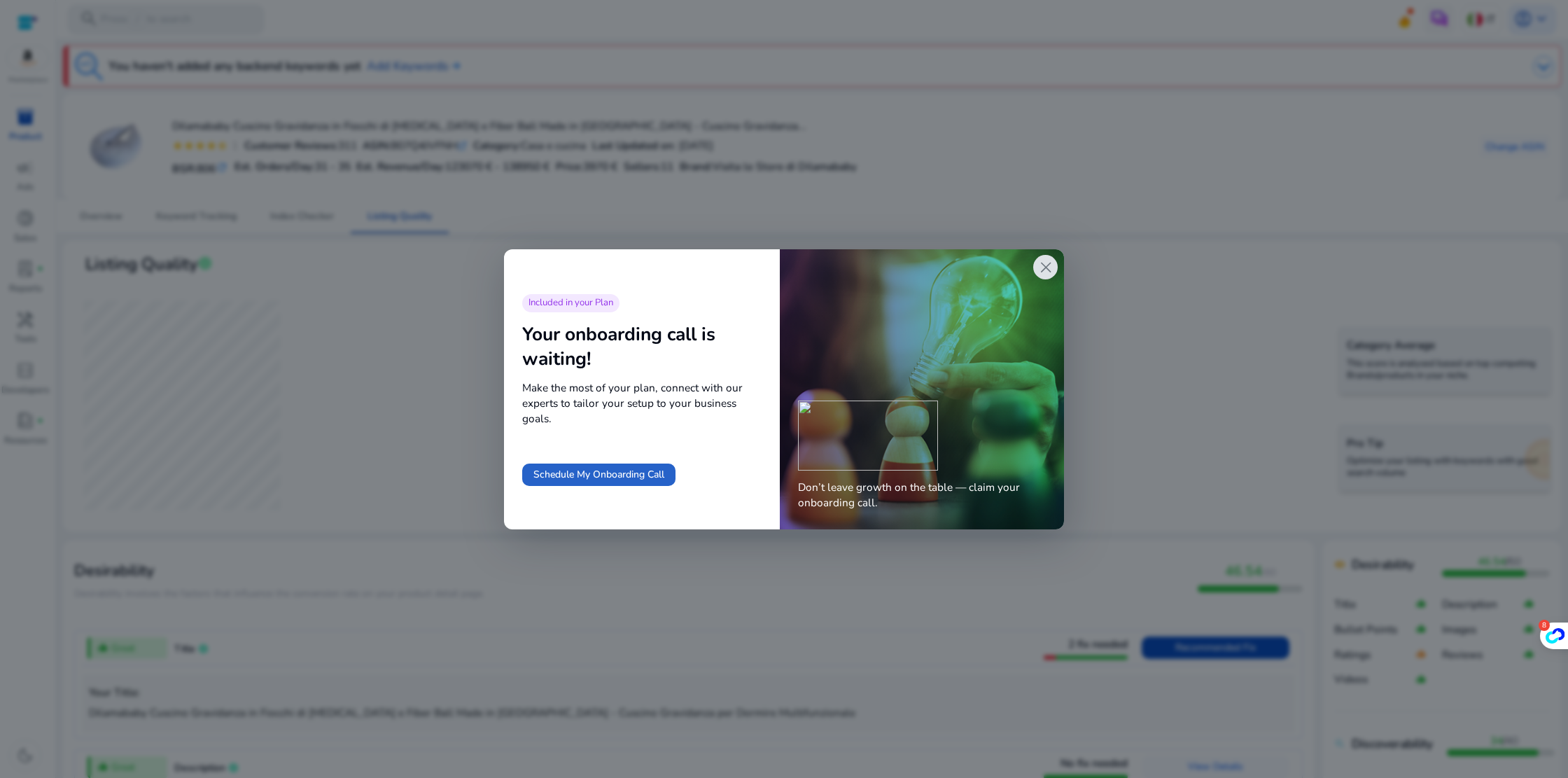
click at [1039, 266] on span "close" at bounding box center [1046, 267] width 18 height 18
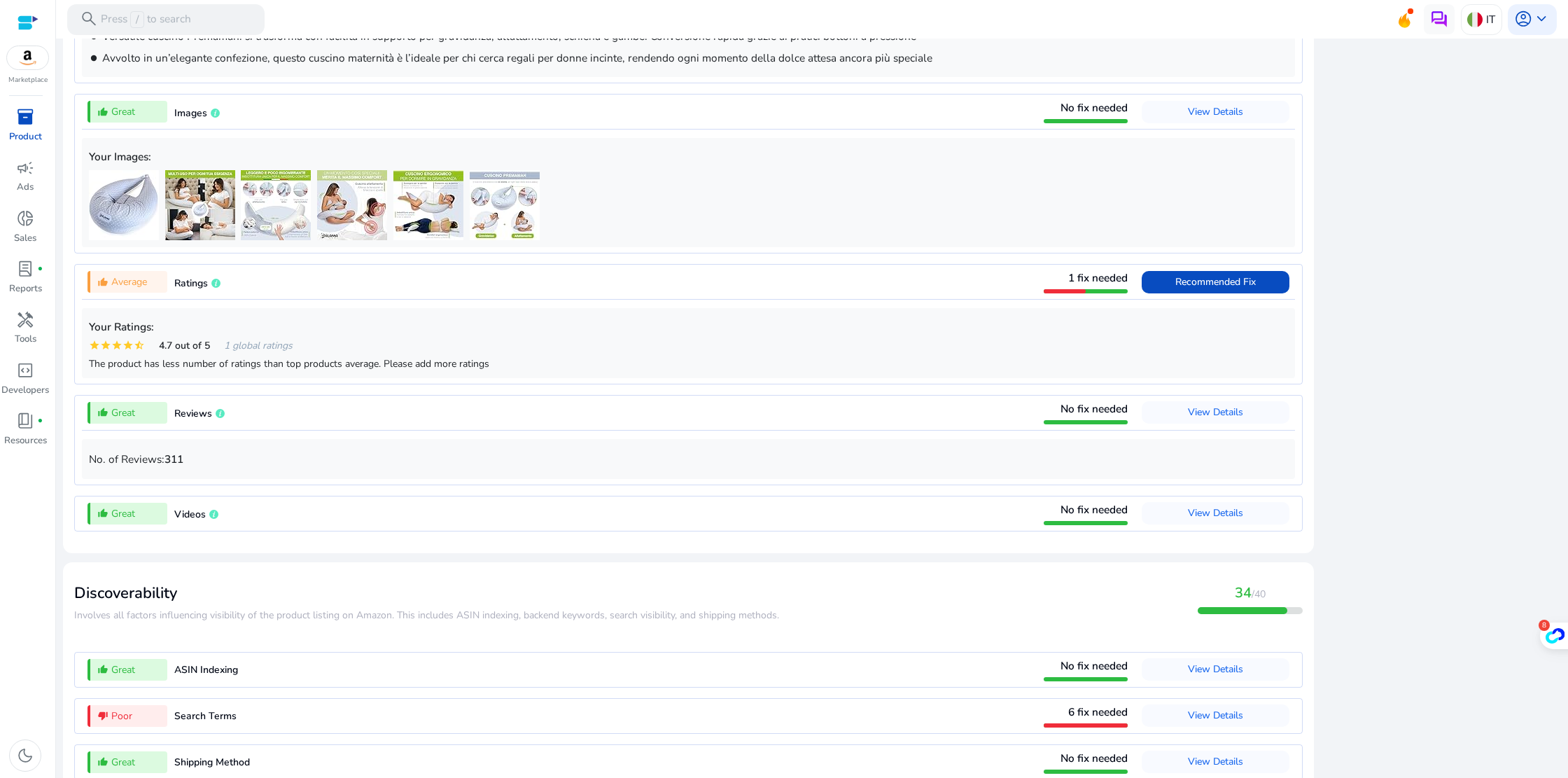
scroll to position [1037, 0]
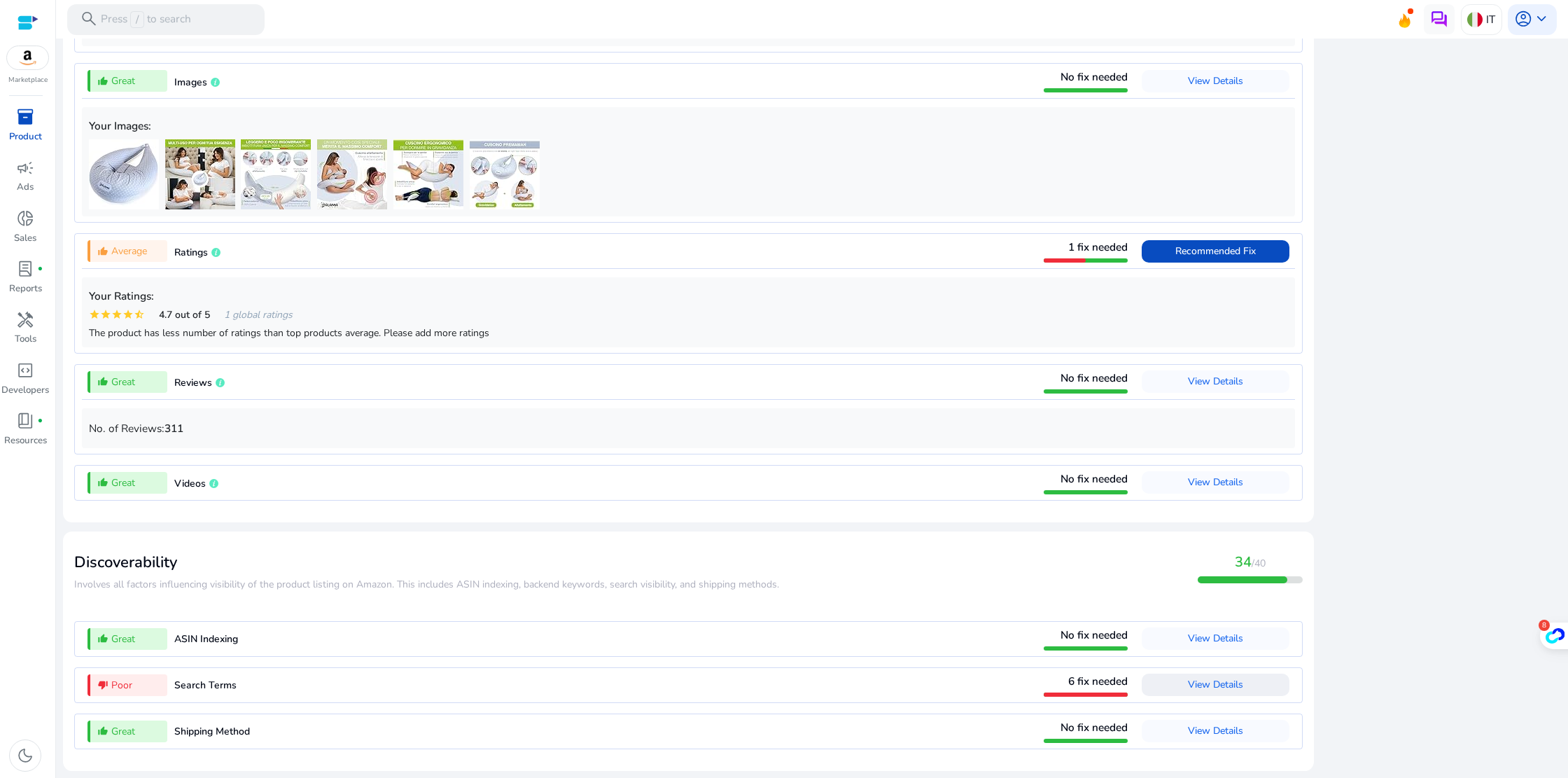
click at [1212, 681] on span "View Details" at bounding box center [1215, 684] width 55 height 14
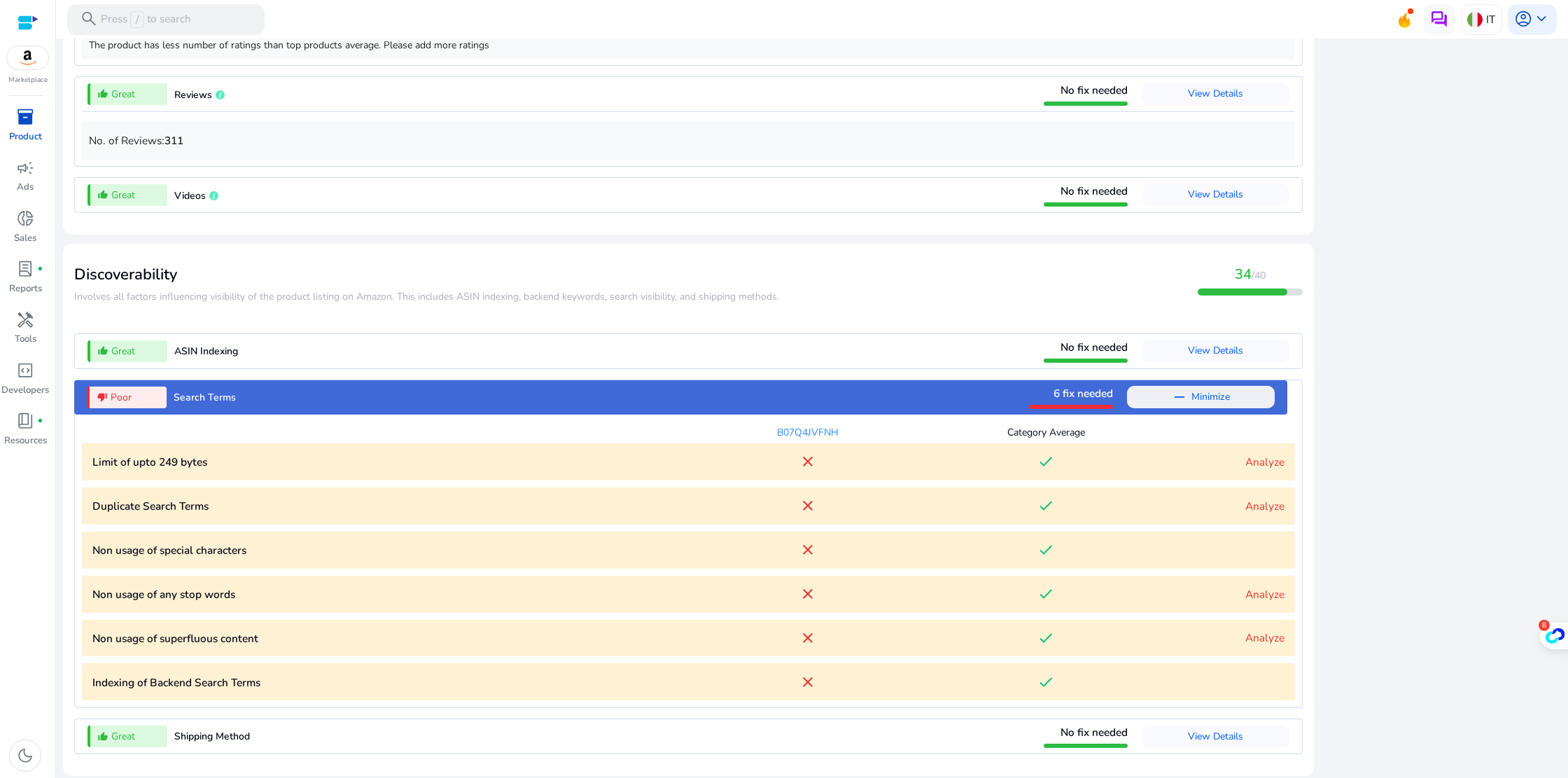
scroll to position [1329, 0]
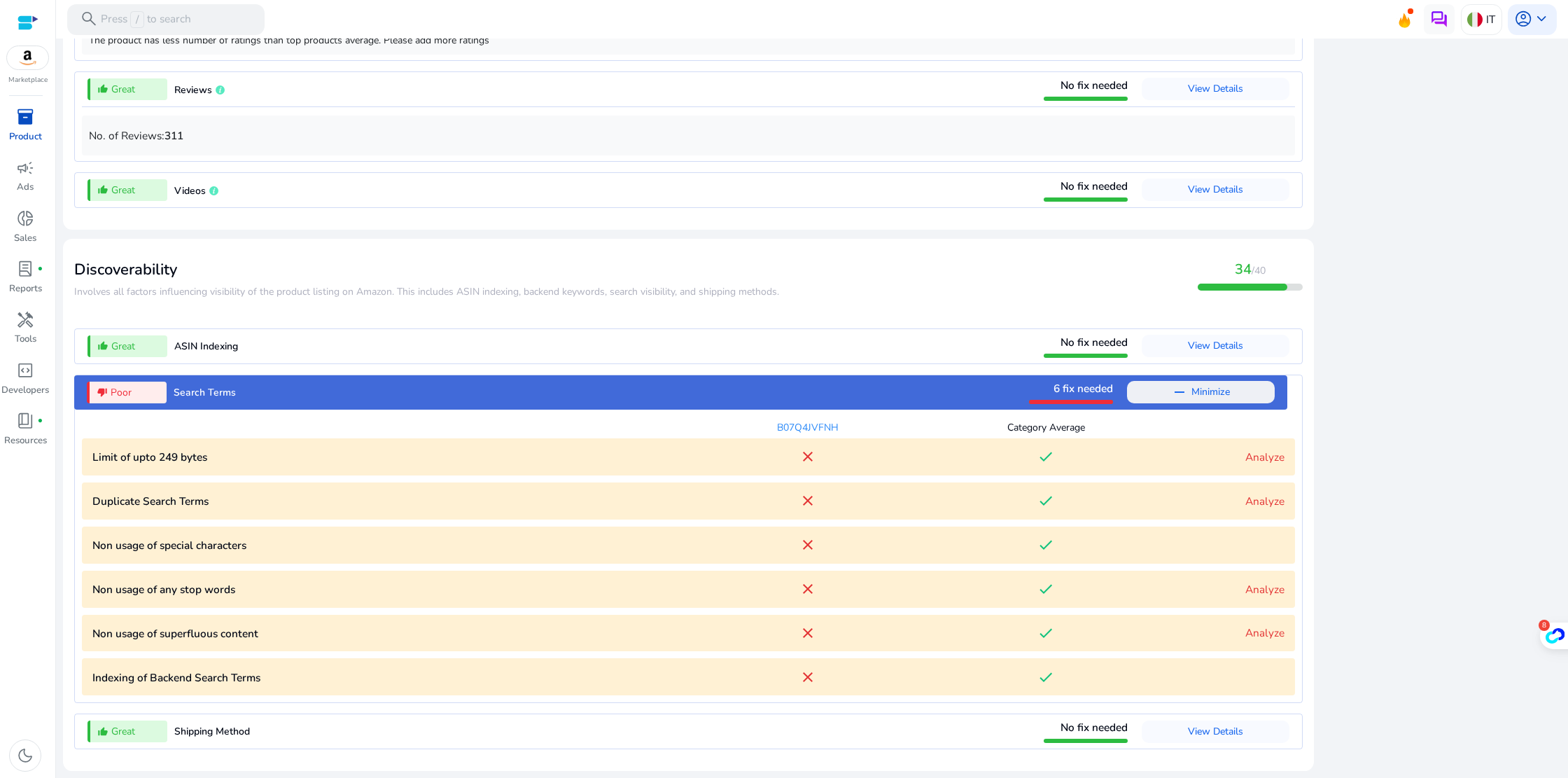
click at [1216, 347] on span "View Details" at bounding box center [1215, 346] width 55 height 14
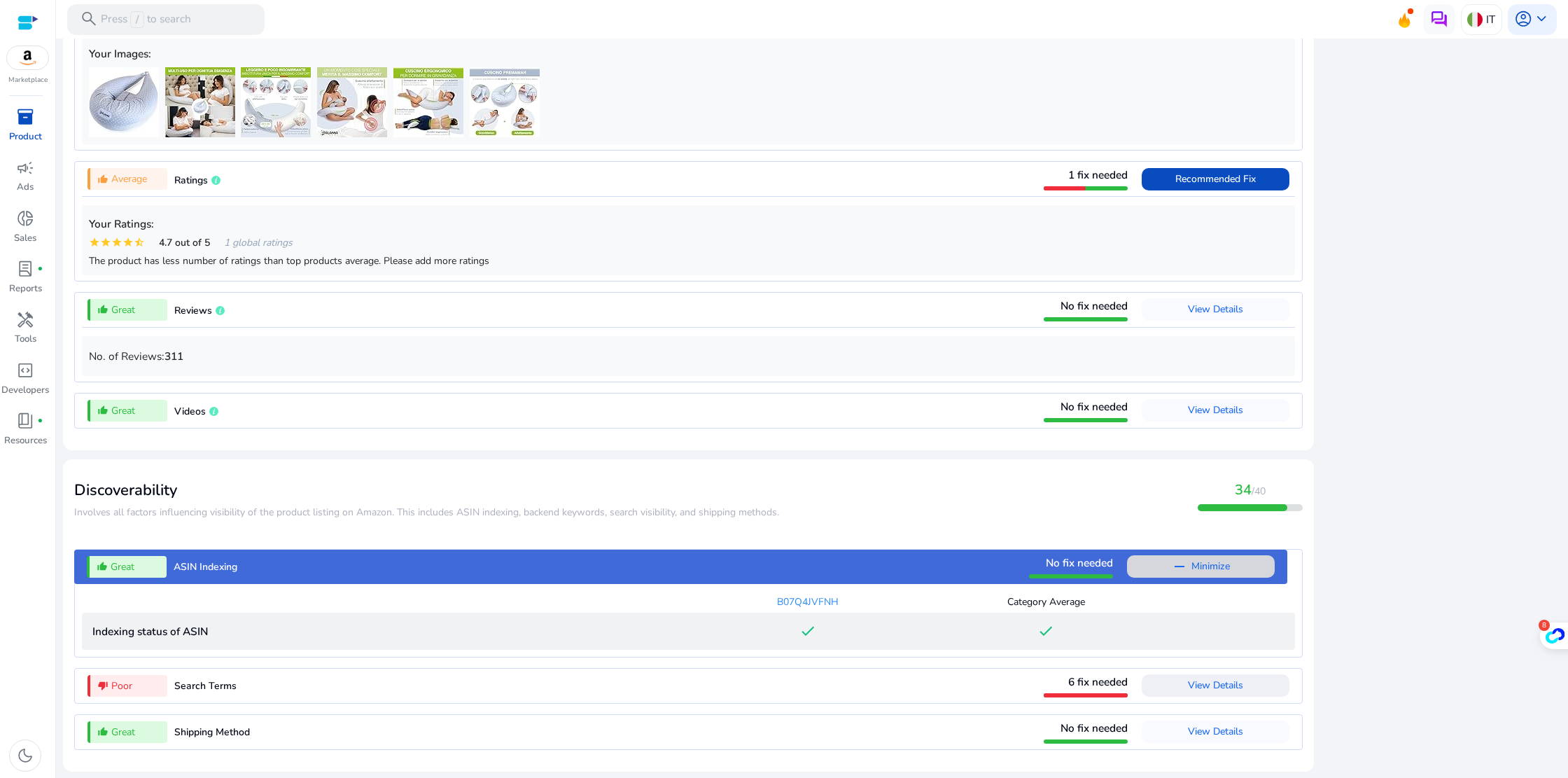
scroll to position [1109, 0]
click at [1197, 689] on span "View Details" at bounding box center [1215, 685] width 55 height 14
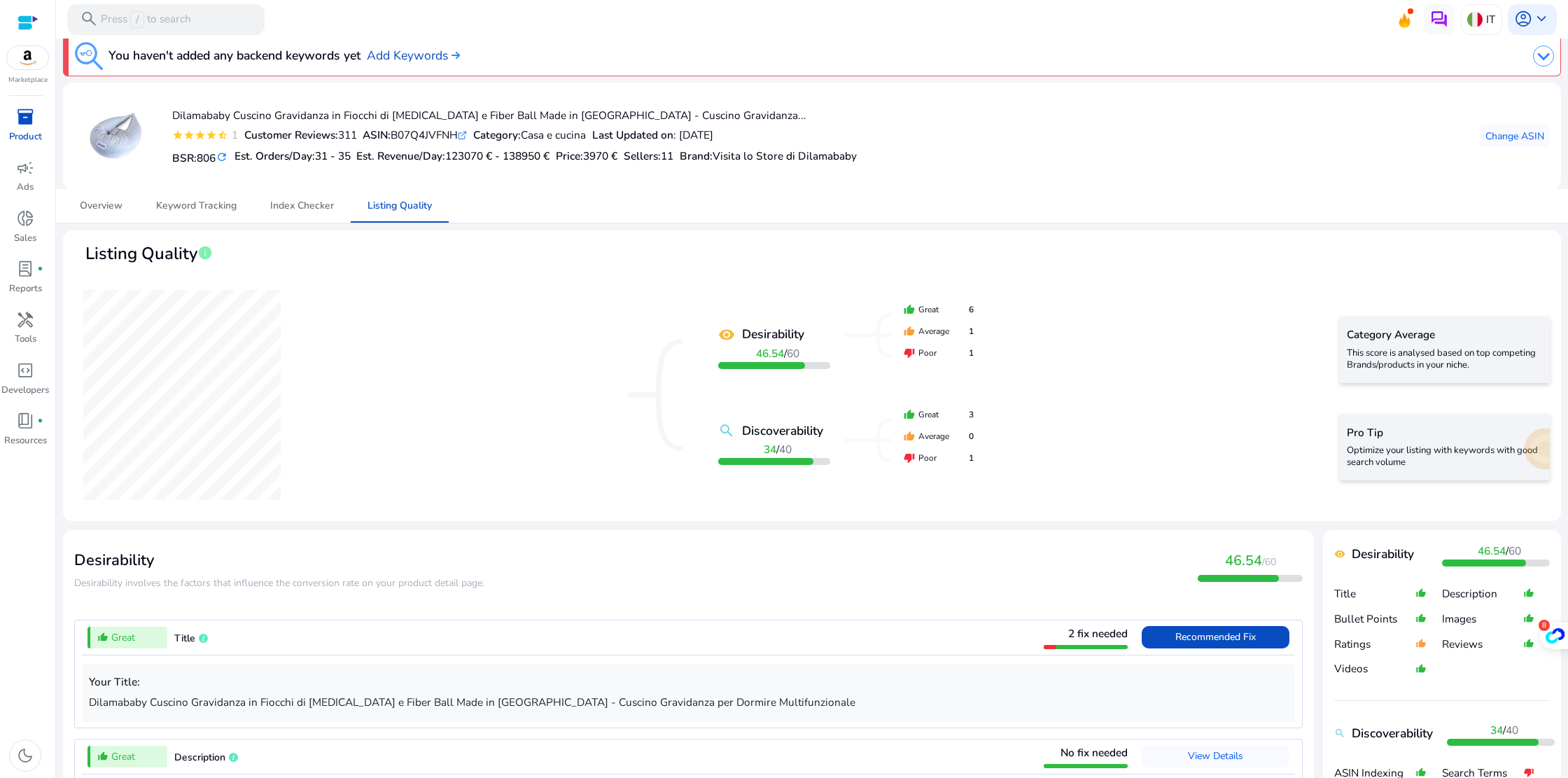
scroll to position [0, 0]
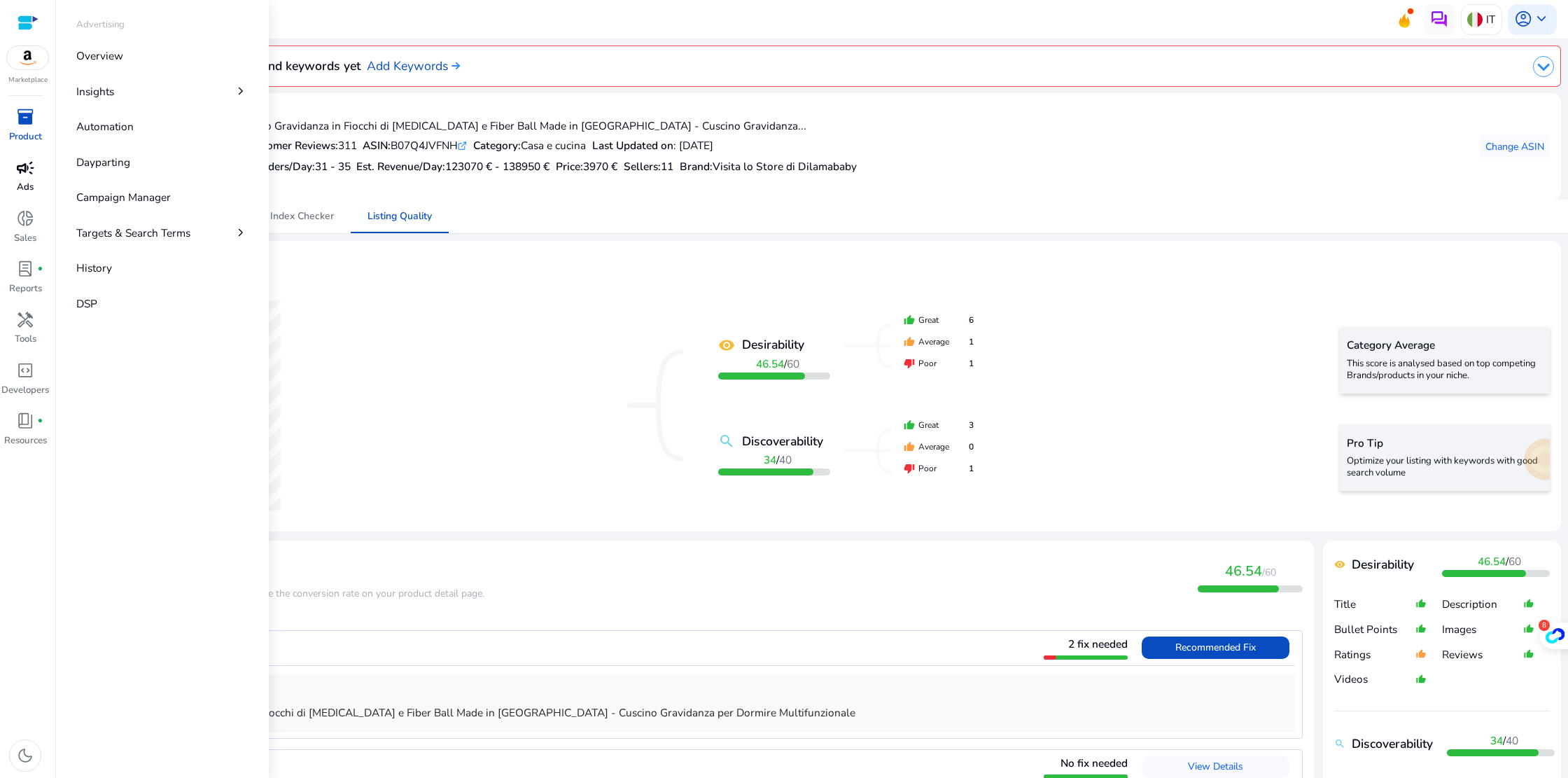
click at [18, 171] on span "campaign" at bounding box center [25, 167] width 18 height 18
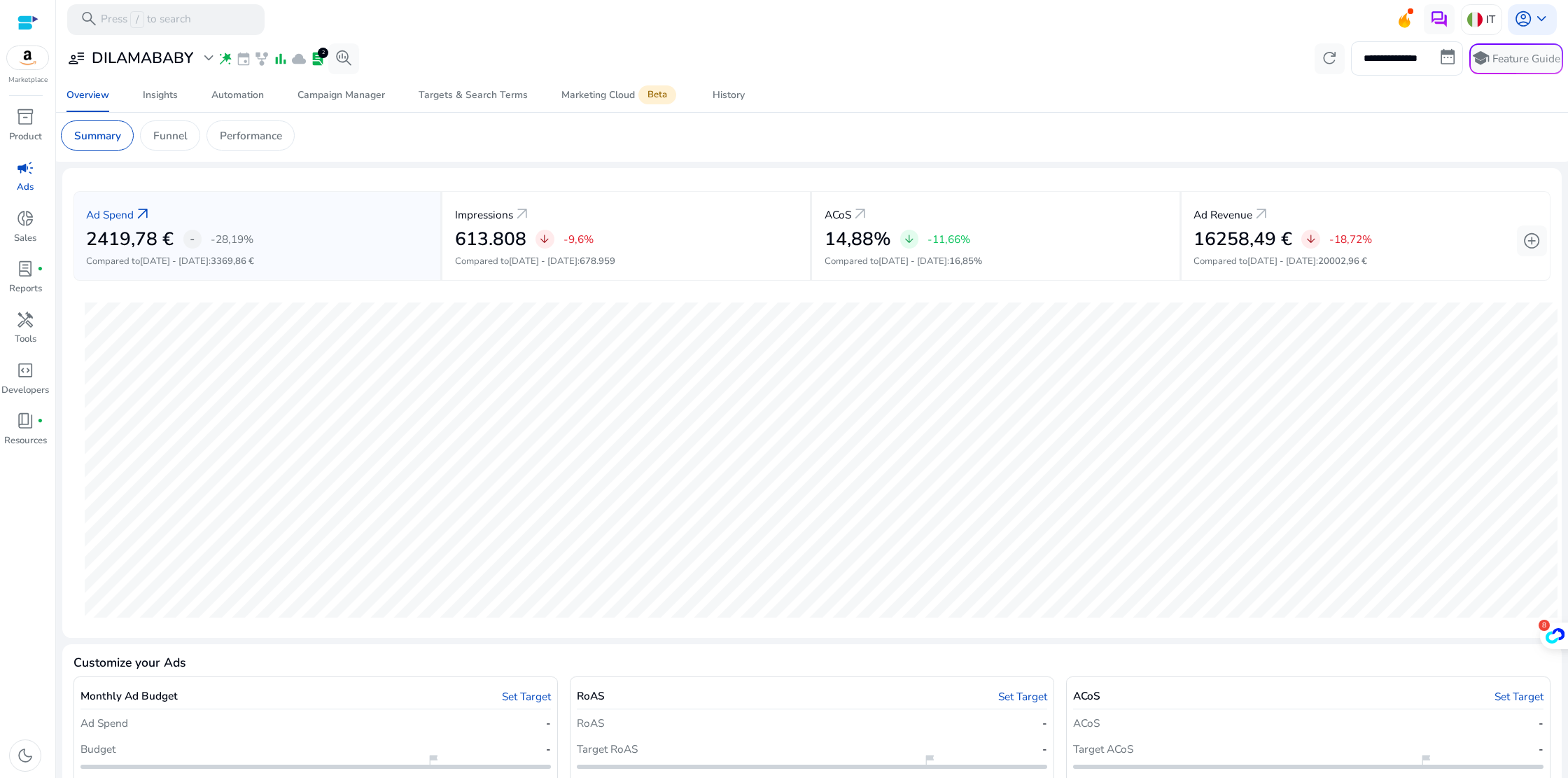
scroll to position [3, 0]
